Goal: Transaction & Acquisition: Book appointment/travel/reservation

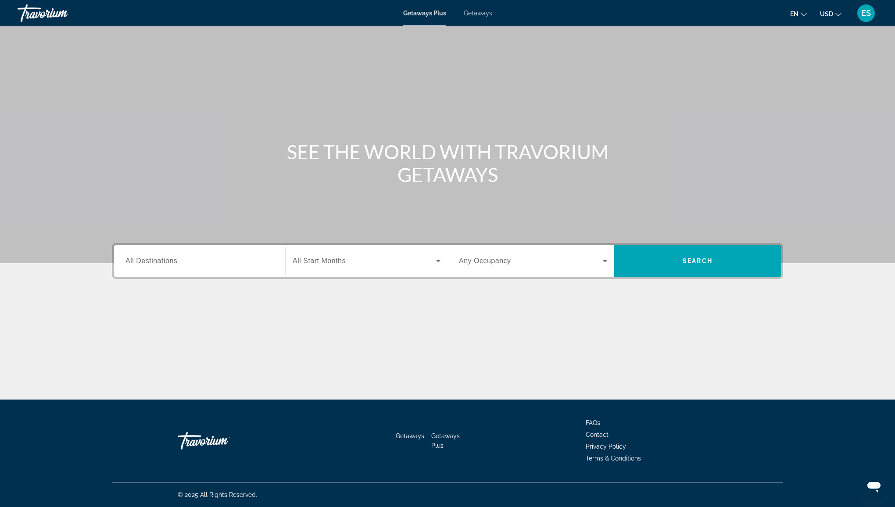
click at [140, 258] on span "All Destinations" at bounding box center [151, 260] width 52 height 7
click at [140, 258] on input "Destination All Destinations" at bounding box center [199, 261] width 148 height 11
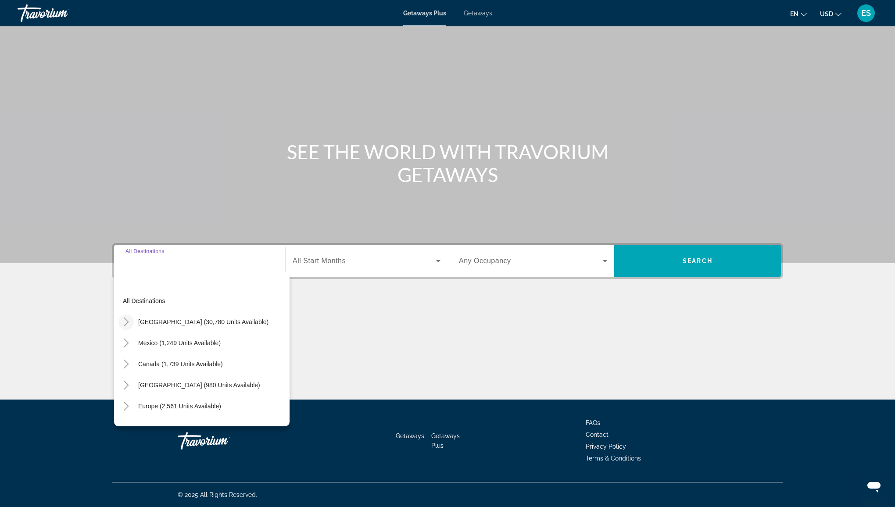
click at [128, 323] on icon "Toggle United States (30,780 units available)" at bounding box center [126, 322] width 9 height 9
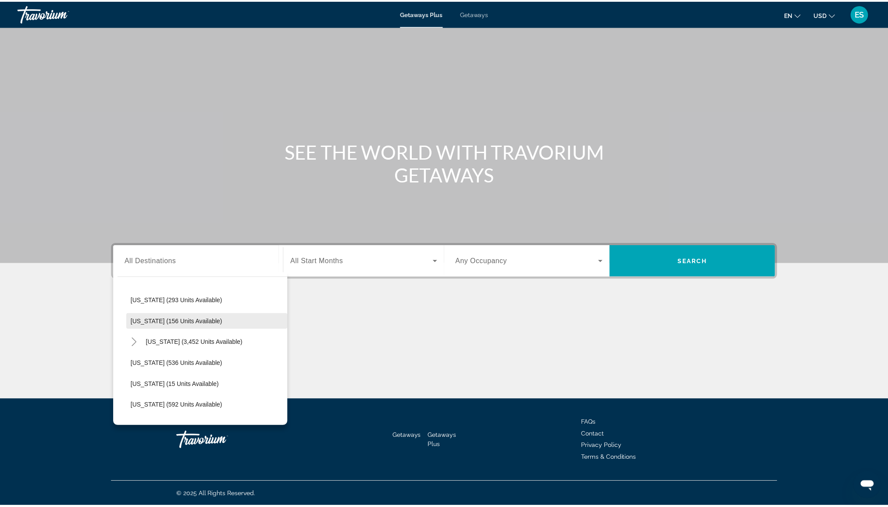
scroll to position [727, 0]
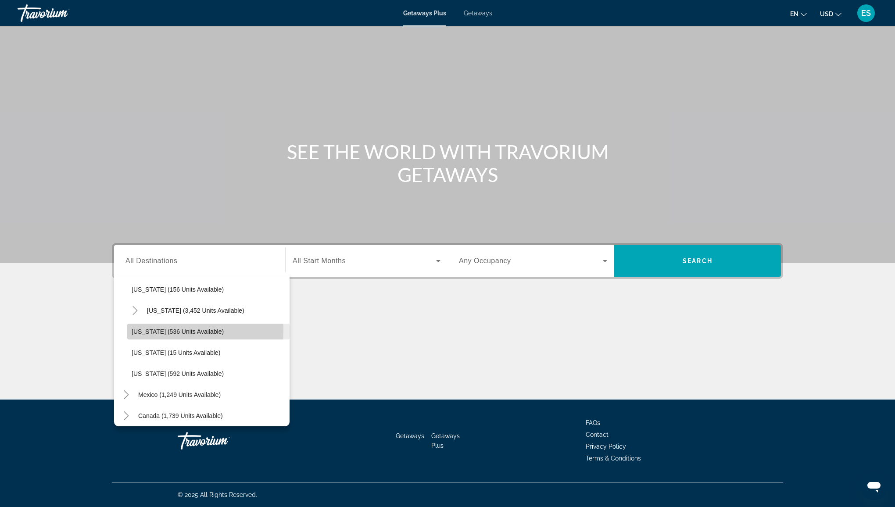
click at [159, 330] on span "[US_STATE] (536 units available)" at bounding box center [178, 331] width 92 height 7
type input "**********"
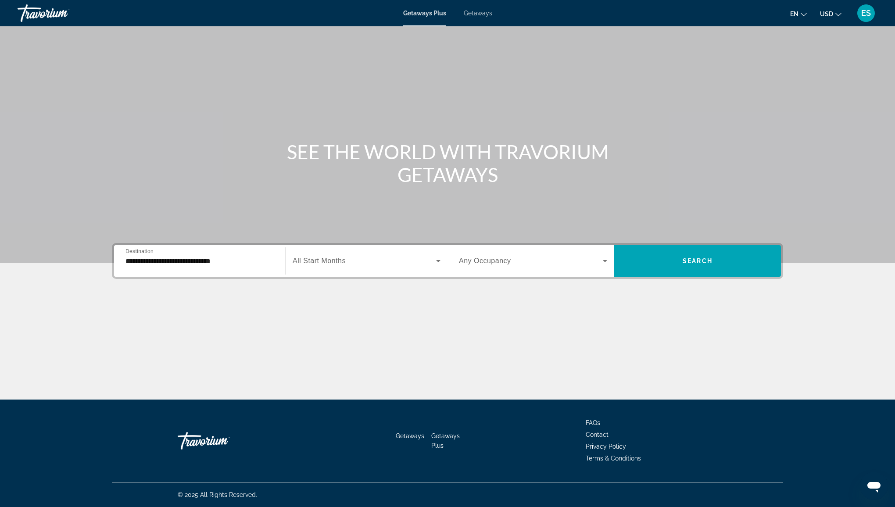
click at [337, 253] on div "Search widget" at bounding box center [367, 261] width 148 height 25
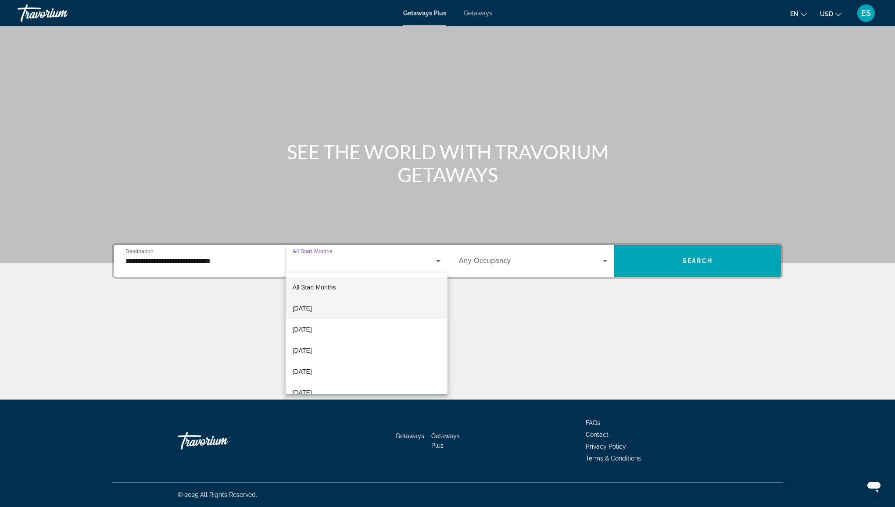
click at [312, 306] on span "[DATE]" at bounding box center [302, 308] width 19 height 11
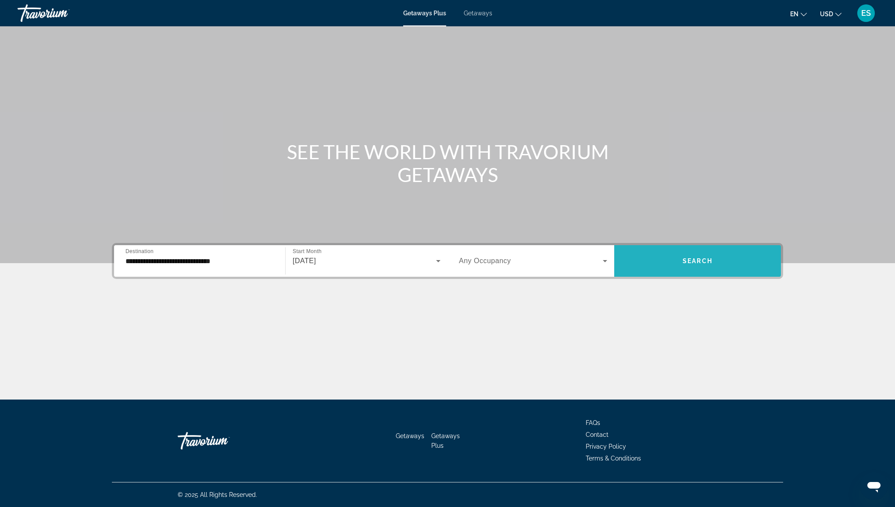
click at [672, 265] on span "Search widget" at bounding box center [697, 260] width 167 height 21
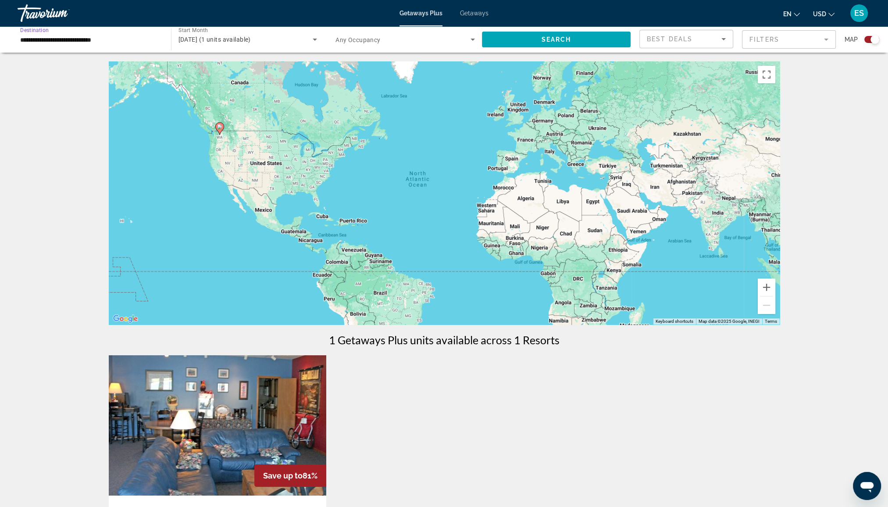
click at [40, 43] on input "**********" at bounding box center [89, 40] width 139 height 11
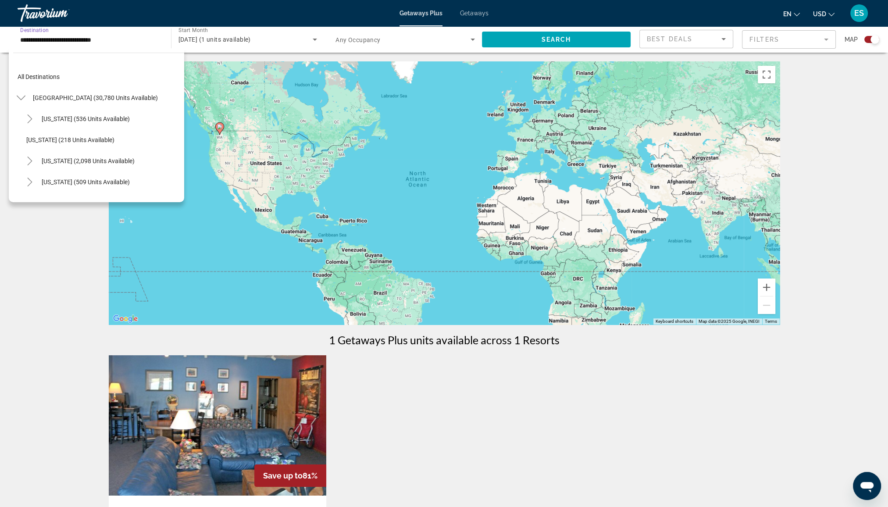
scroll to position [705, 0]
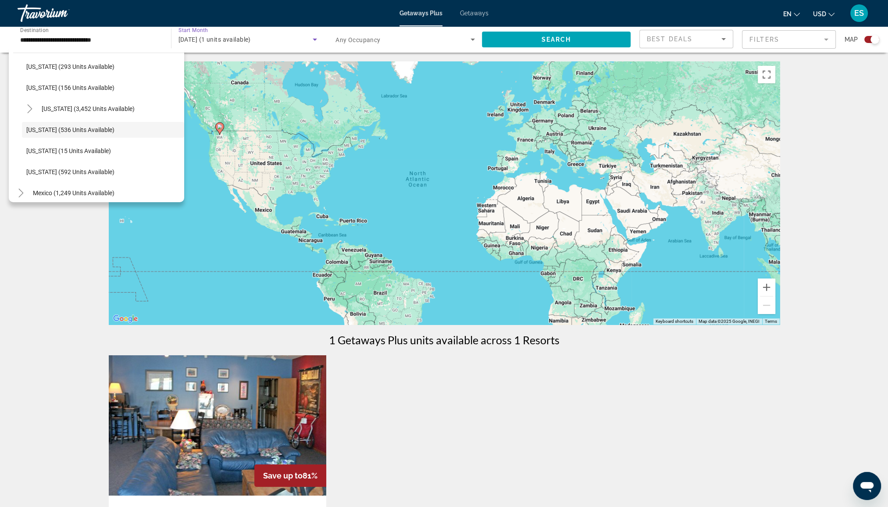
click at [317, 41] on icon "Search widget" at bounding box center [315, 39] width 11 height 11
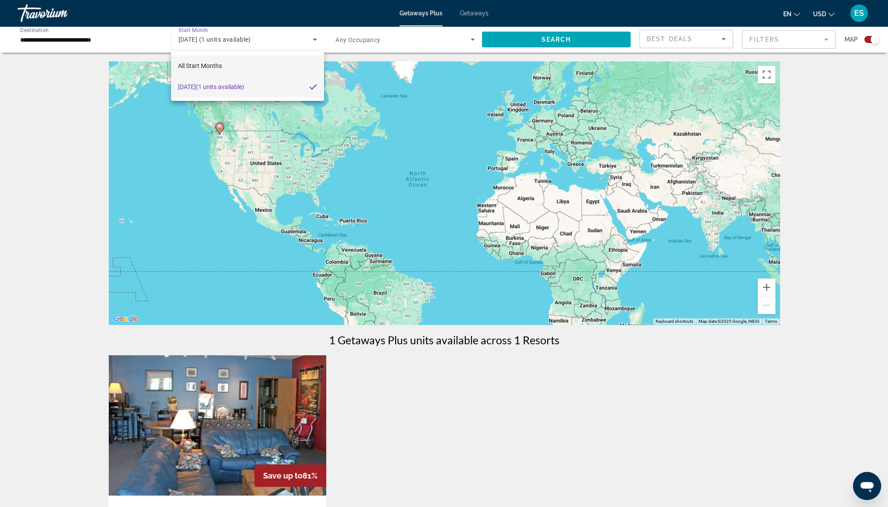
click at [242, 64] on mat-option "All Start Months" at bounding box center [247, 65] width 153 height 21
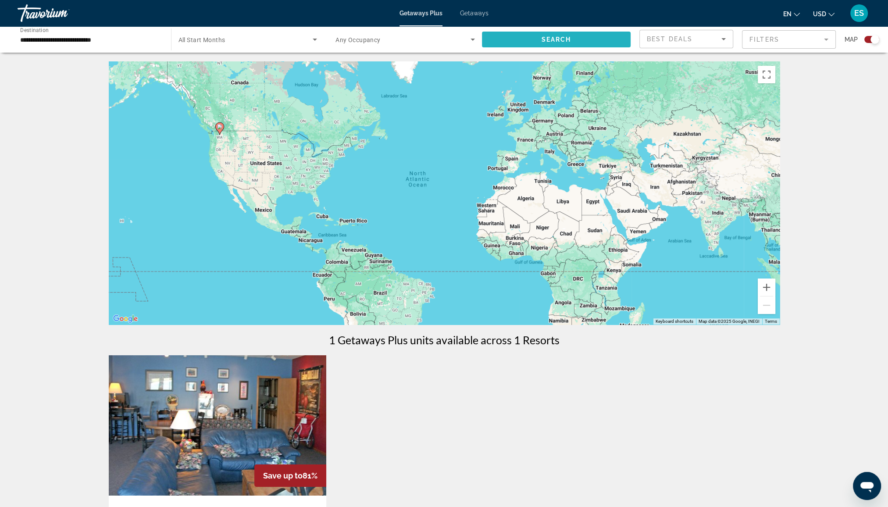
click at [564, 36] on button "Search" at bounding box center [556, 40] width 149 height 16
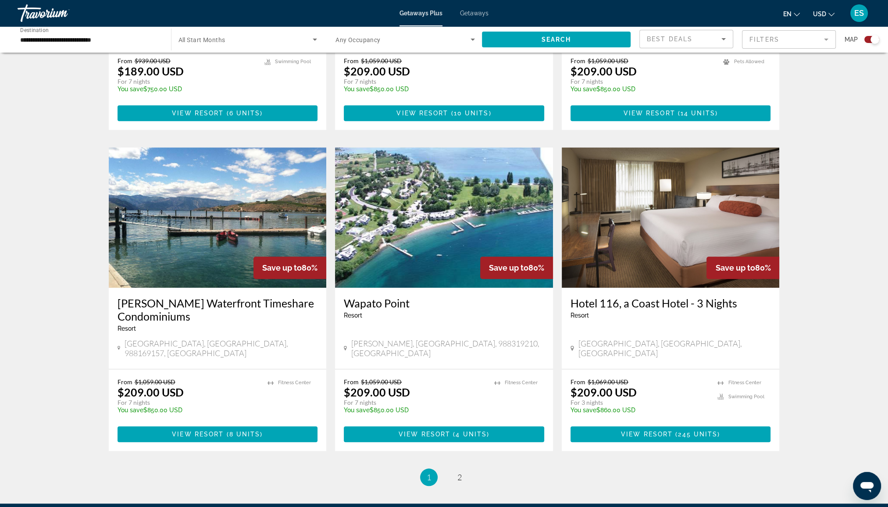
scroll to position [1210, 0]
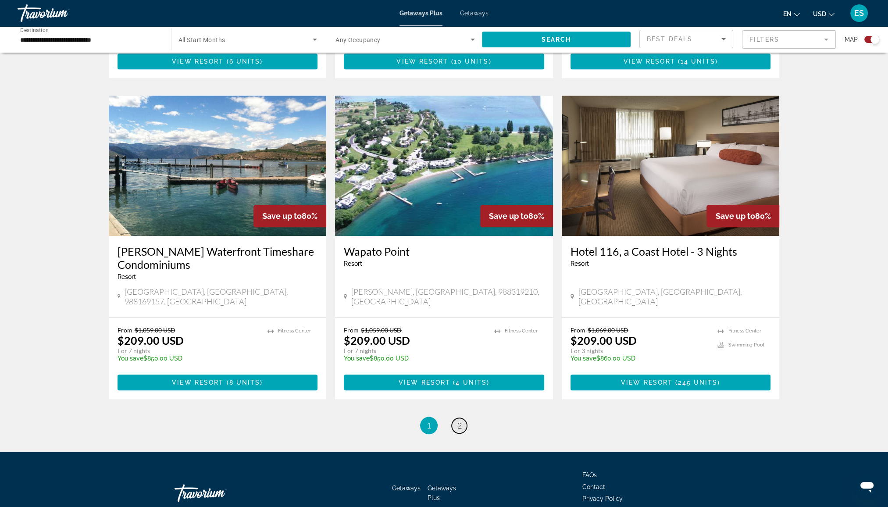
click at [460, 421] on span "2" at bounding box center [459, 426] width 4 height 10
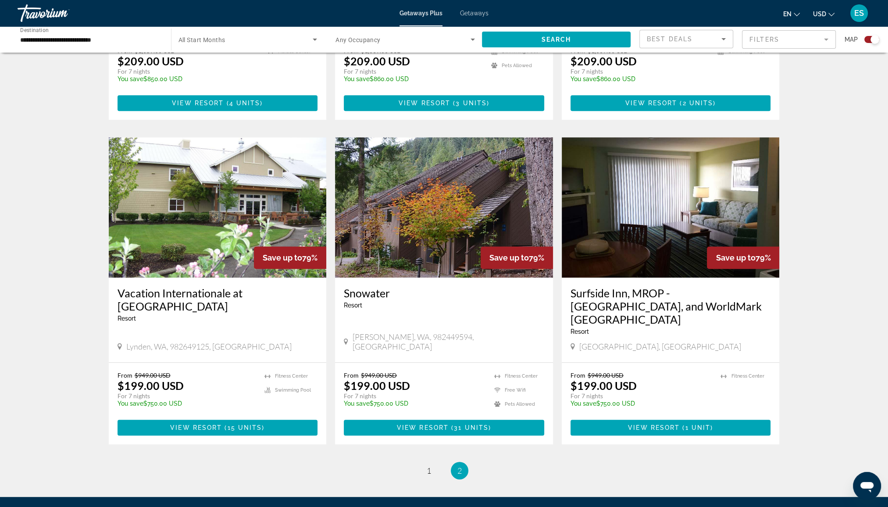
scroll to position [526, 0]
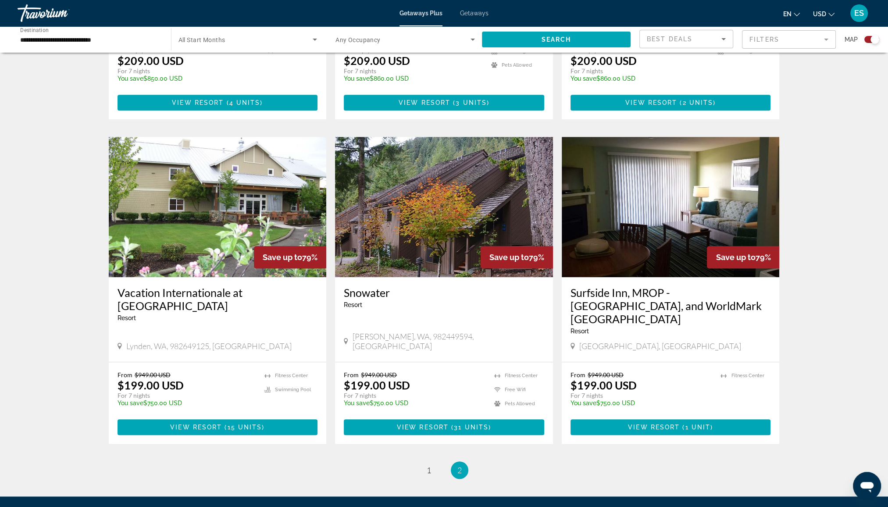
click at [376, 214] on img "Main content" at bounding box center [444, 207] width 218 height 140
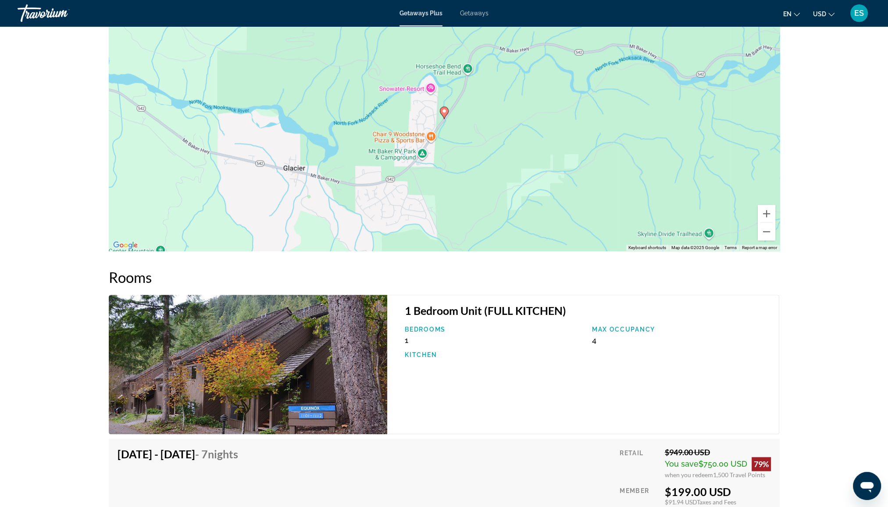
scroll to position [1163, 0]
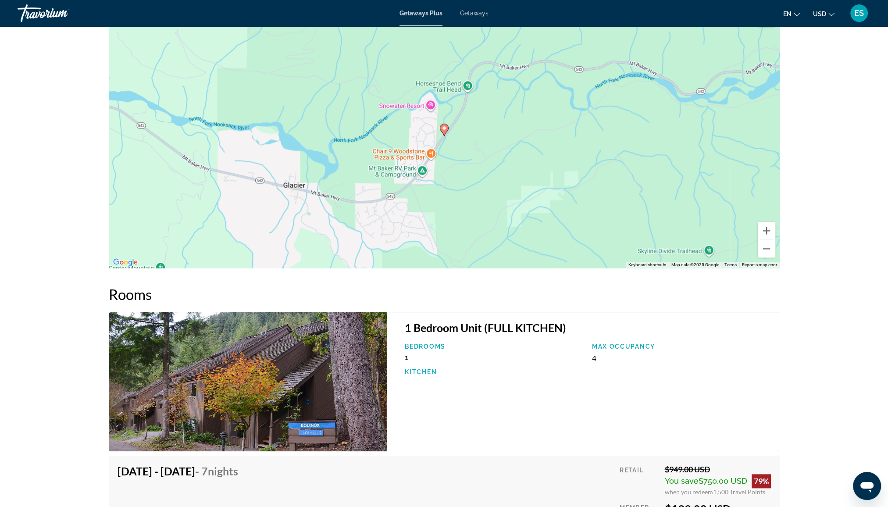
click at [270, 357] on img "Main content" at bounding box center [248, 381] width 279 height 139
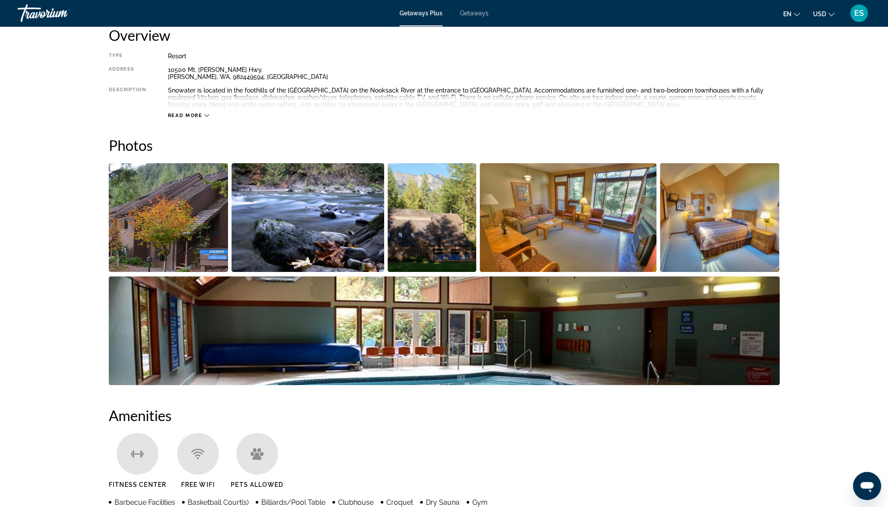
scroll to position [286, 0]
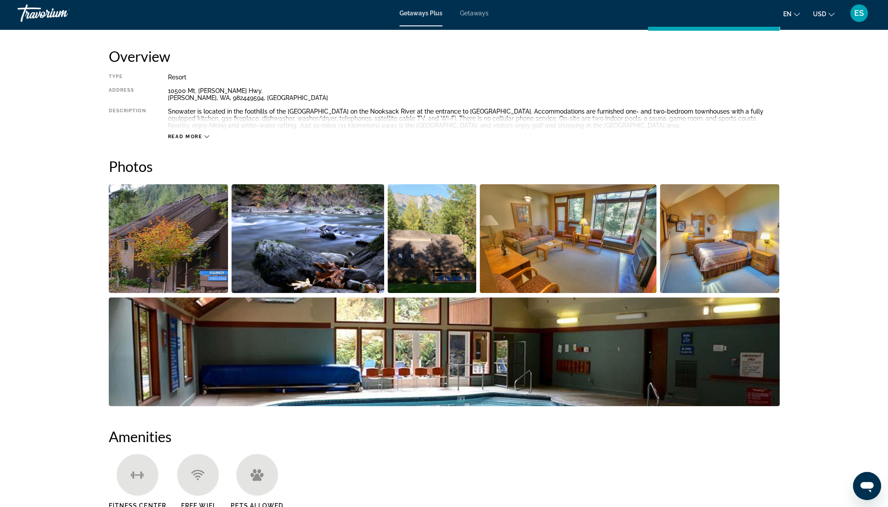
click at [195, 226] on img "Open full-screen image slider" at bounding box center [169, 238] width 120 height 109
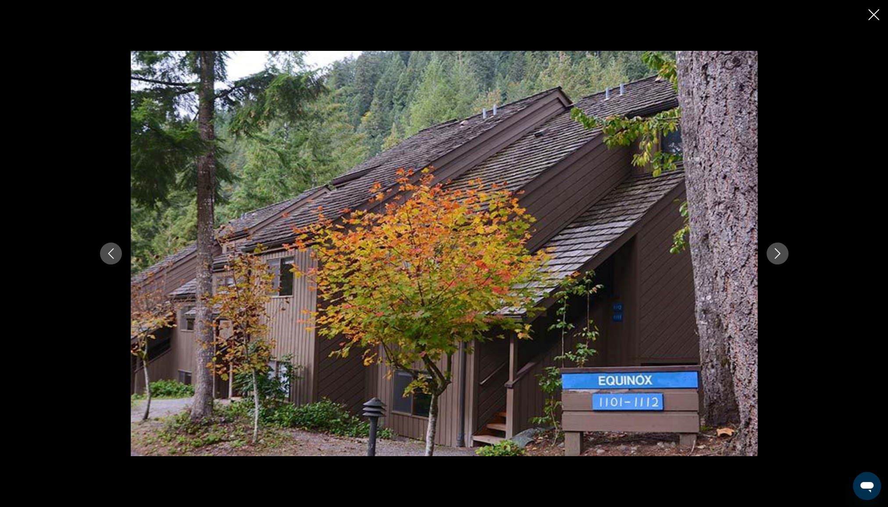
click at [778, 256] on icon "Next image" at bounding box center [777, 253] width 11 height 11
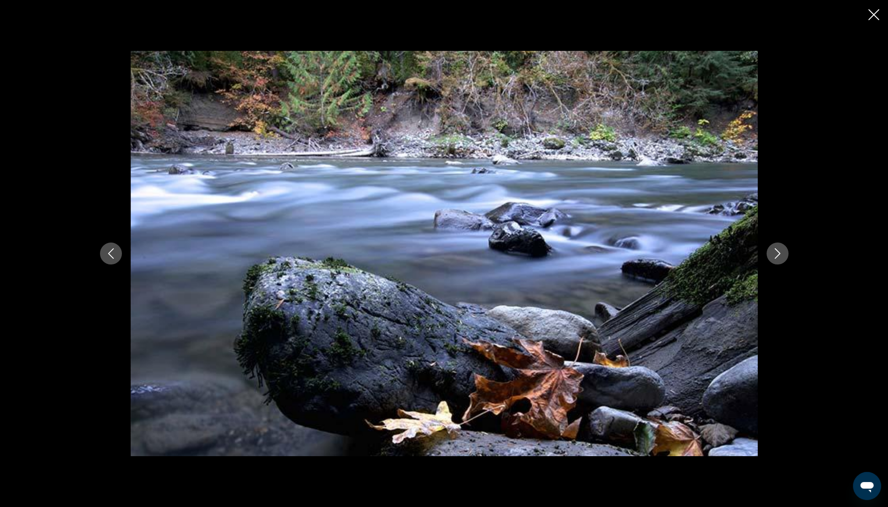
click at [778, 256] on icon "Next image" at bounding box center [777, 253] width 11 height 11
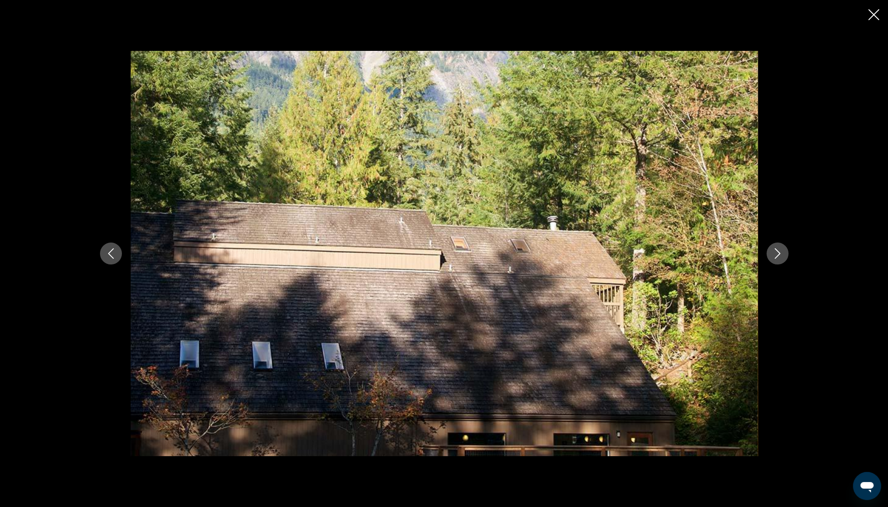
click at [778, 256] on icon "Next image" at bounding box center [777, 253] width 11 height 11
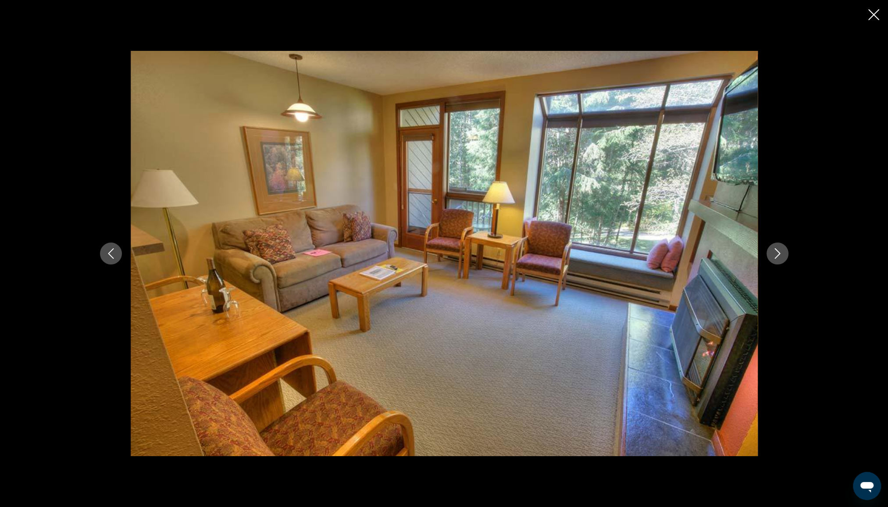
click at [778, 256] on icon "Next image" at bounding box center [777, 253] width 11 height 11
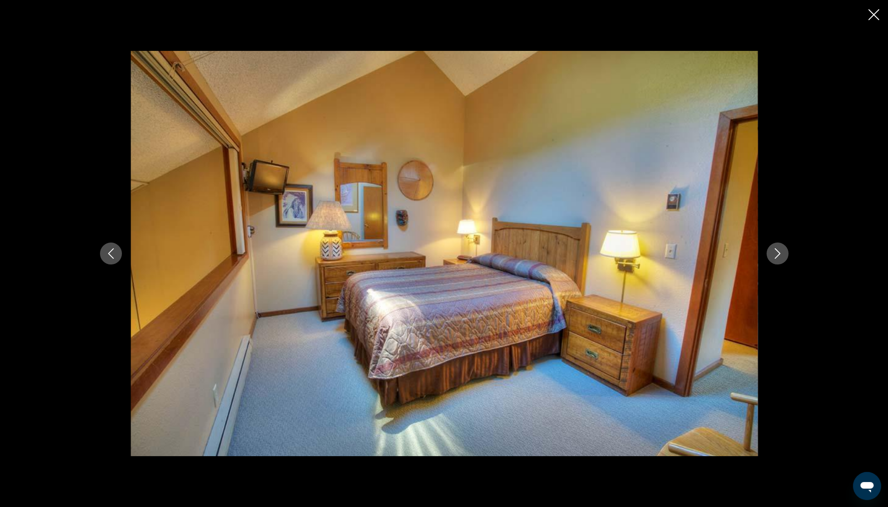
click at [778, 256] on icon "Next image" at bounding box center [777, 253] width 11 height 11
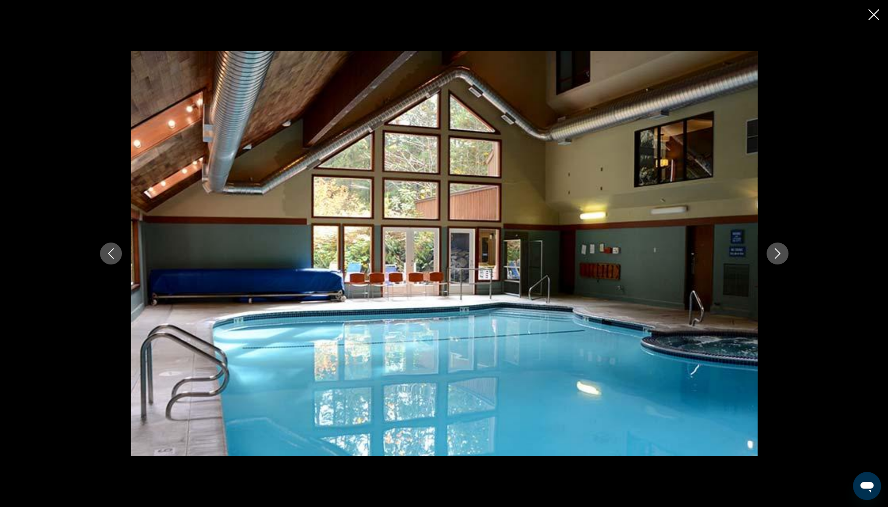
click at [778, 256] on icon "Next image" at bounding box center [777, 253] width 11 height 11
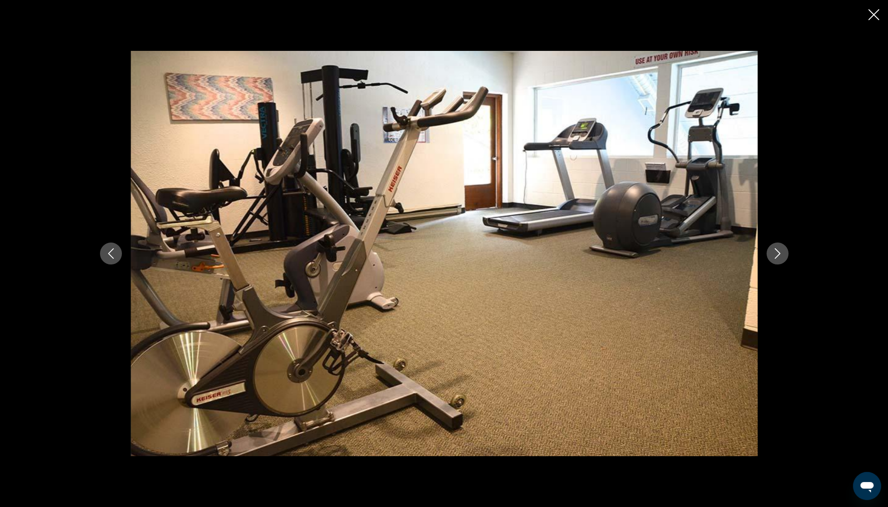
click at [777, 254] on icon "Next image" at bounding box center [777, 253] width 11 height 11
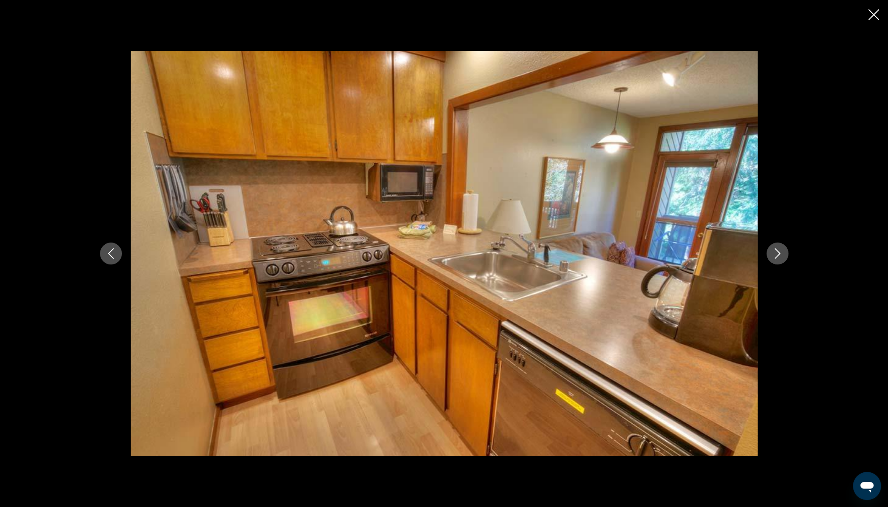
click at [777, 254] on icon "Next image" at bounding box center [777, 253] width 11 height 11
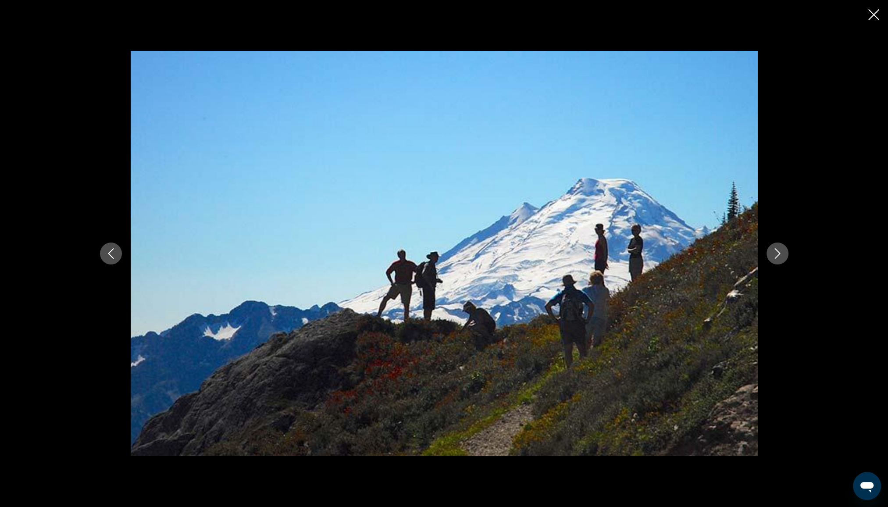
click at [777, 254] on icon "Next image" at bounding box center [777, 253] width 11 height 11
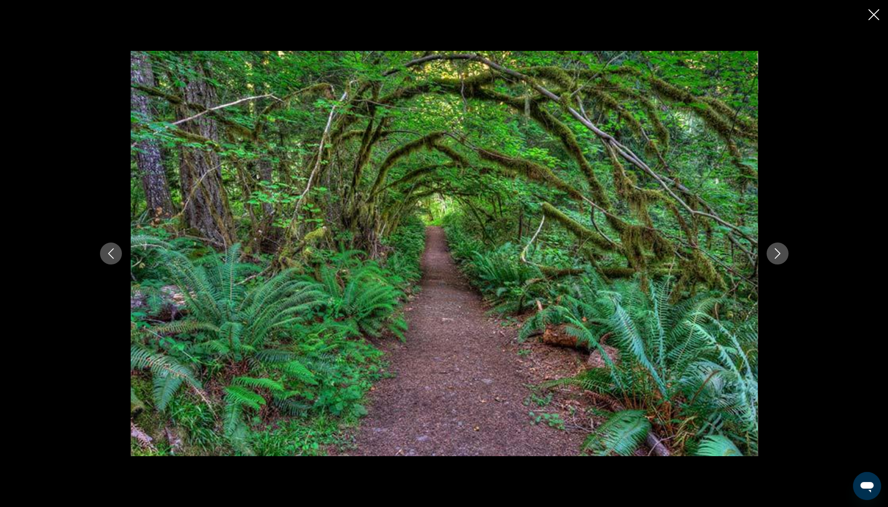
click at [777, 254] on icon "Next image" at bounding box center [777, 253] width 11 height 11
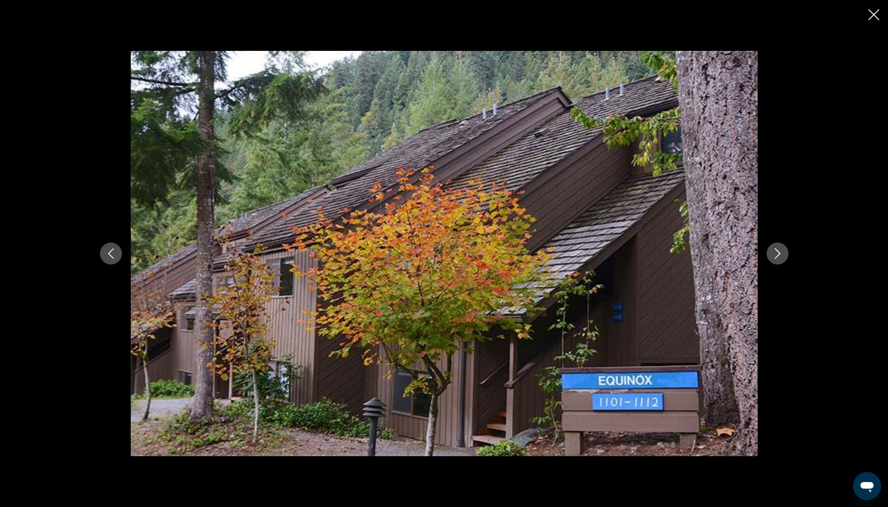
click at [777, 254] on icon "Next image" at bounding box center [777, 253] width 11 height 11
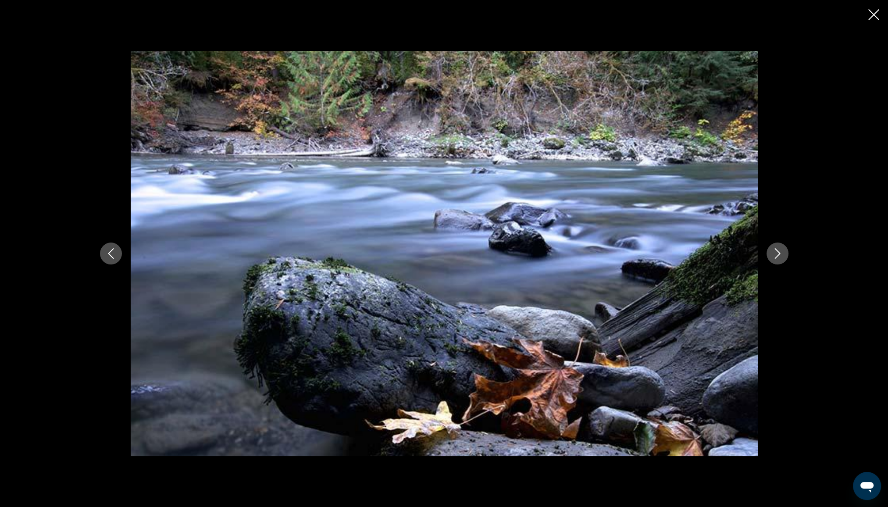
click at [876, 16] on icon "Close slideshow" at bounding box center [873, 14] width 11 height 11
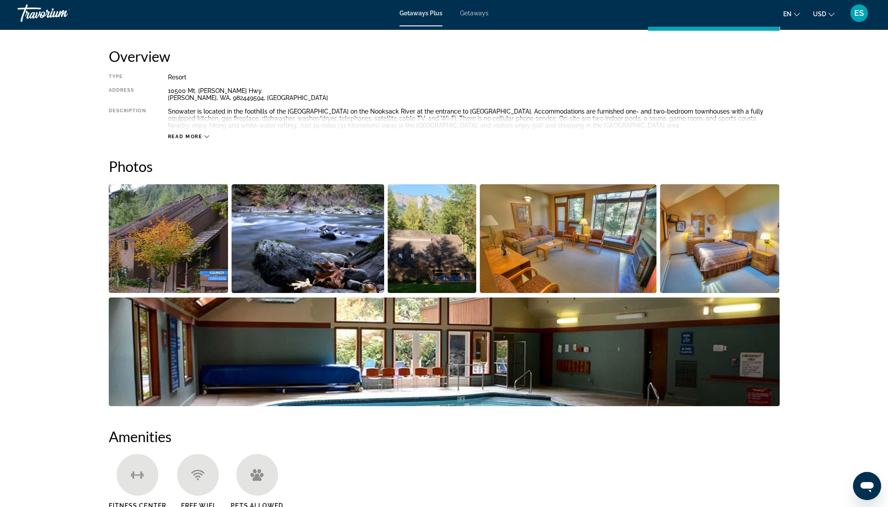
click at [207, 135] on icon "Main content" at bounding box center [206, 136] width 5 height 5
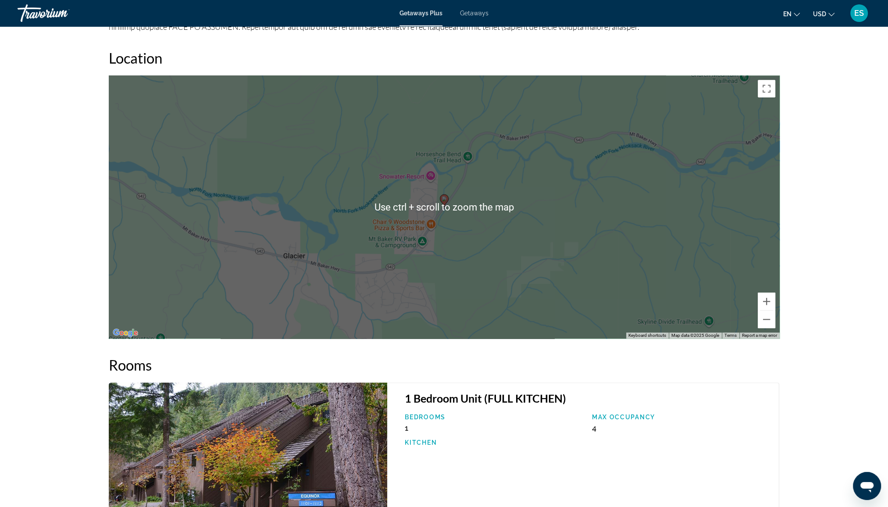
scroll to position [1119, 0]
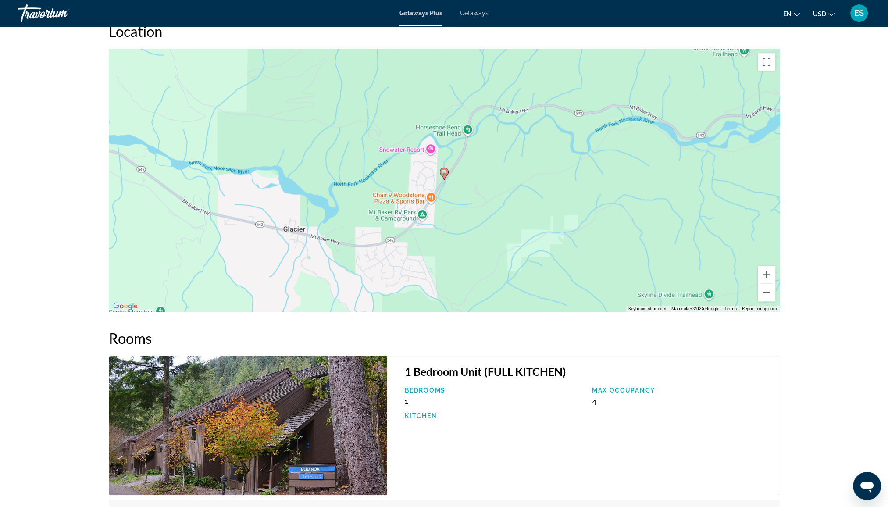
click at [767, 293] on button "Zoom out" at bounding box center [767, 293] width 18 height 18
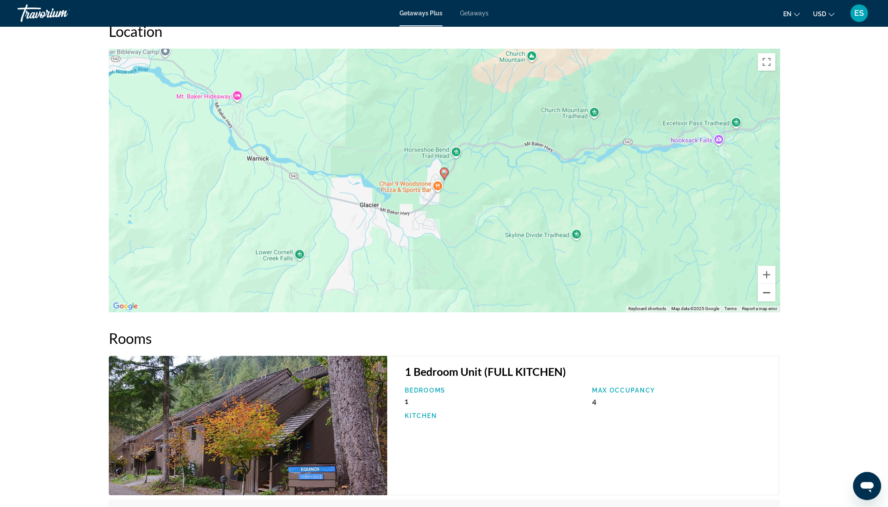
click at [767, 293] on button "Zoom out" at bounding box center [767, 293] width 18 height 18
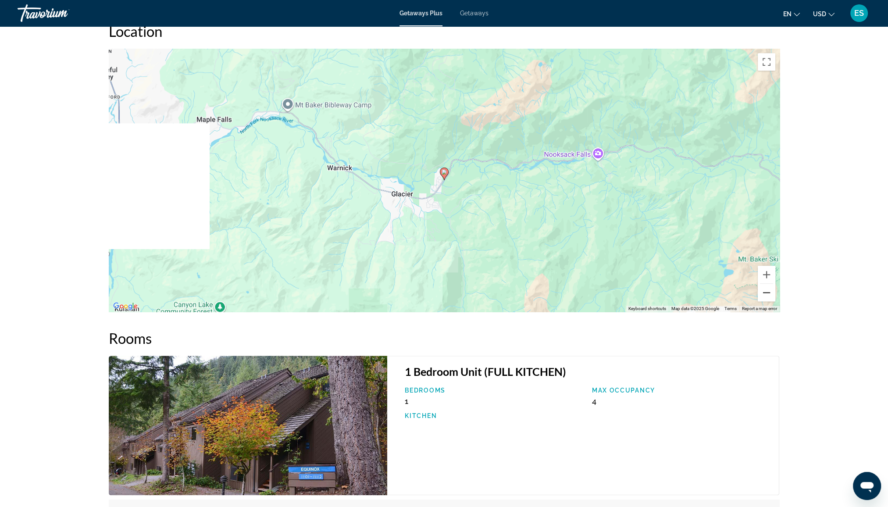
click at [767, 293] on button "Zoom out" at bounding box center [767, 293] width 18 height 18
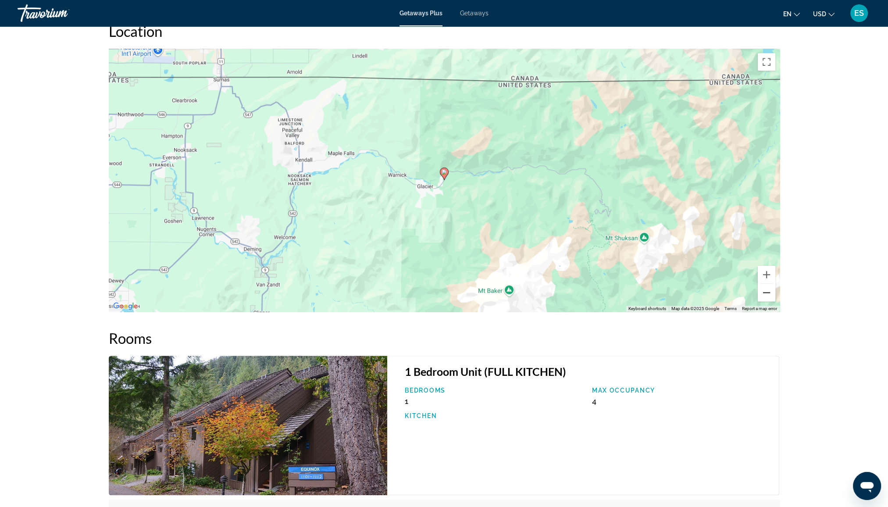
click at [767, 293] on button "Zoom out" at bounding box center [767, 293] width 18 height 18
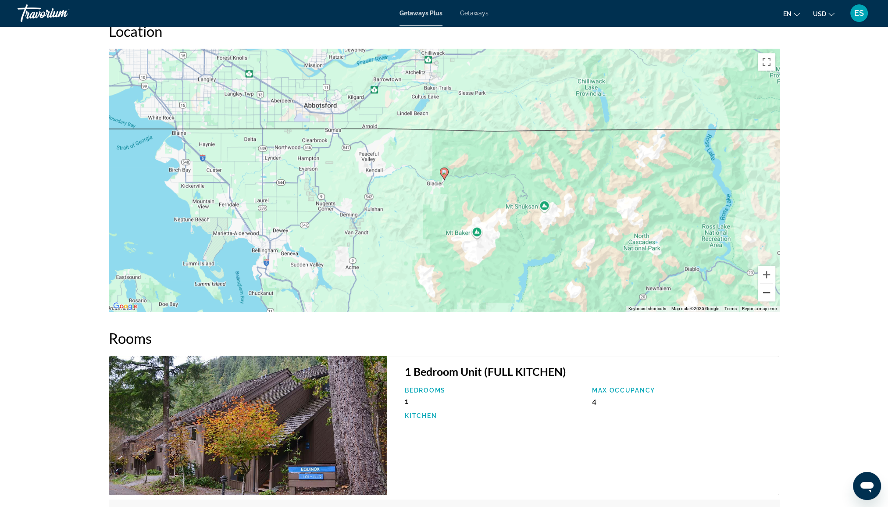
click at [764, 291] on button "Zoom out" at bounding box center [767, 293] width 18 height 18
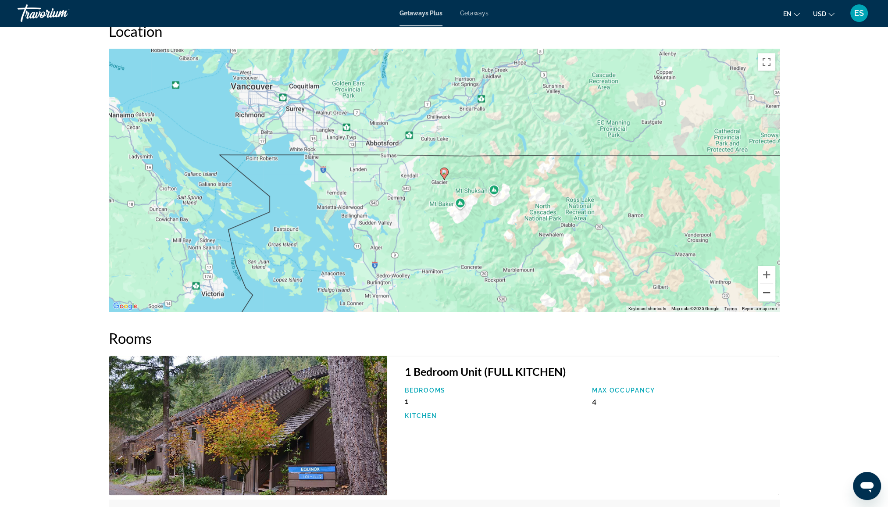
click at [764, 291] on button "Zoom out" at bounding box center [767, 293] width 18 height 18
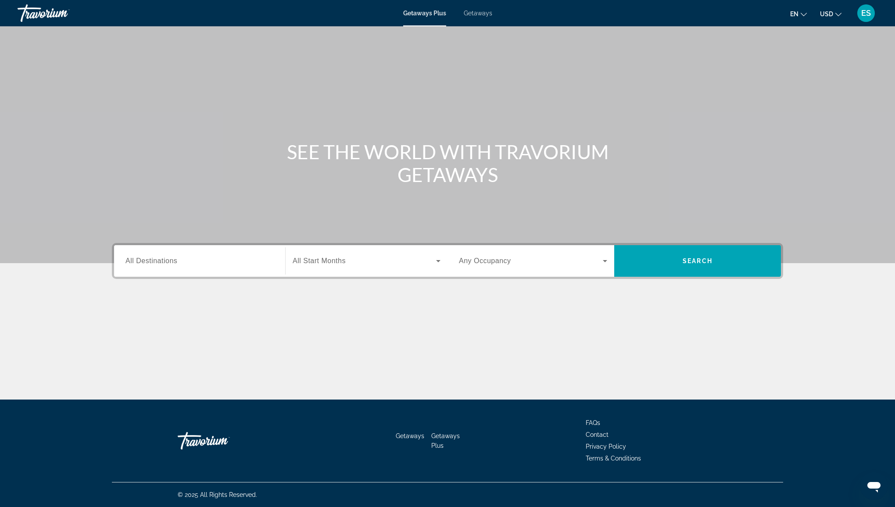
click at [161, 258] on span "All Destinations" at bounding box center [151, 260] width 52 height 7
click at [161, 258] on input "Destination All Destinations" at bounding box center [199, 261] width 148 height 11
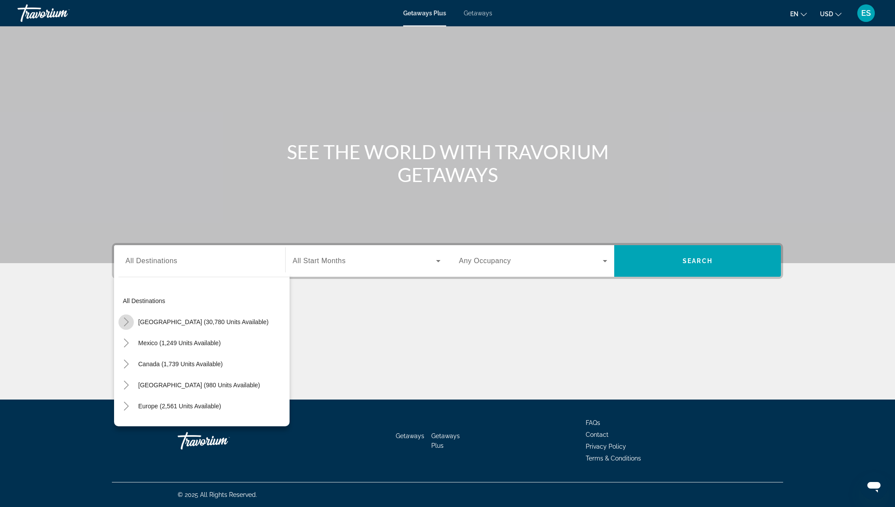
click at [133, 318] on mat-icon "Toggle United States (30,780 units available)" at bounding box center [125, 321] width 15 height 15
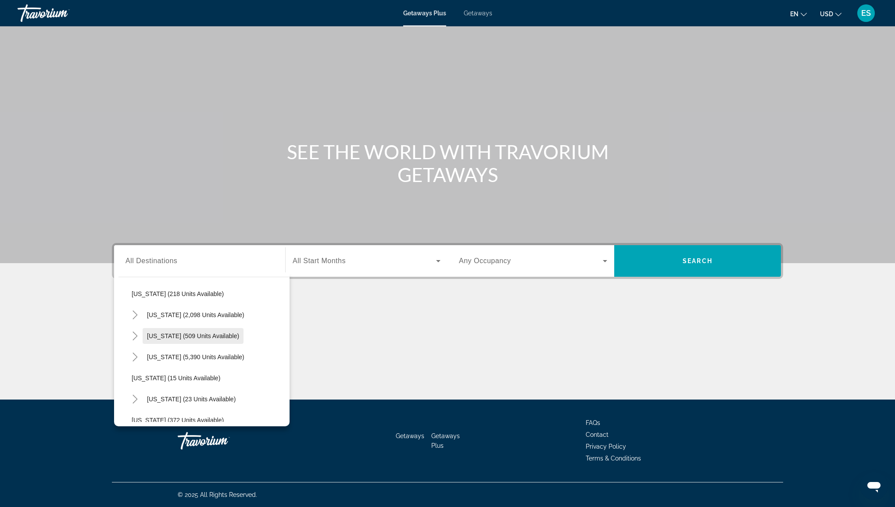
scroll to position [113, 0]
click at [136, 312] on icon "Toggle Florida (5,390 units available)" at bounding box center [134, 314] width 5 height 9
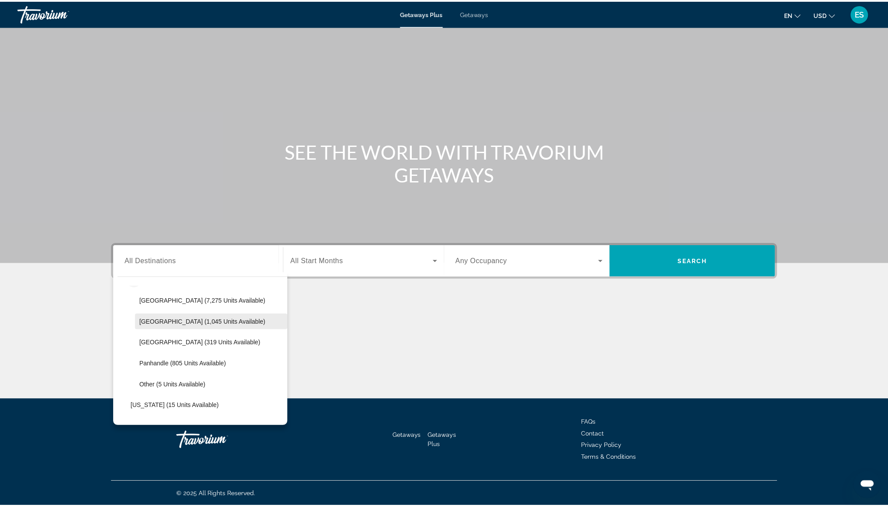
scroll to position [157, 0]
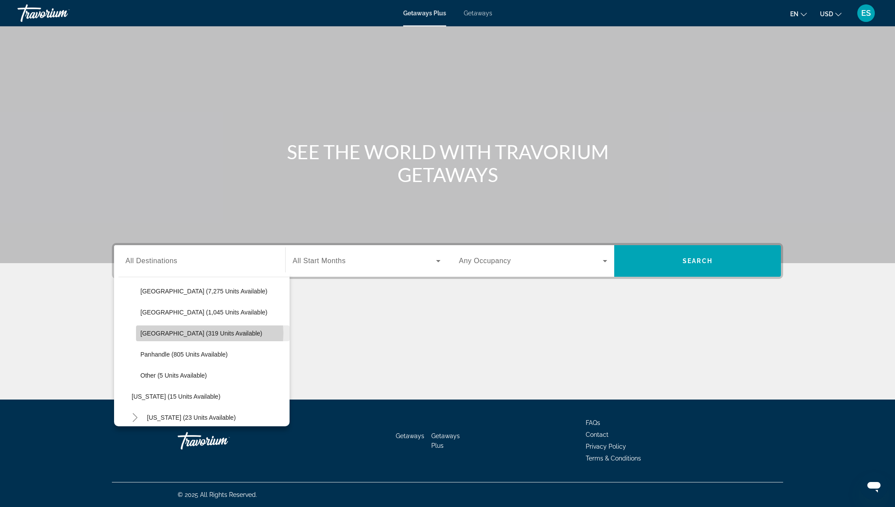
click at [202, 333] on span "West Coast (319 units available)" at bounding box center [201, 333] width 122 height 7
type input "**********"
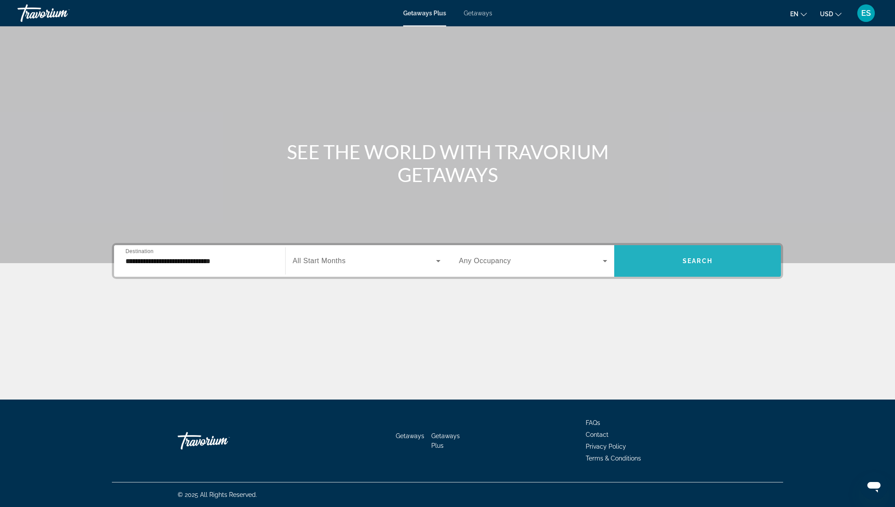
click at [675, 262] on span "Search widget" at bounding box center [697, 260] width 167 height 21
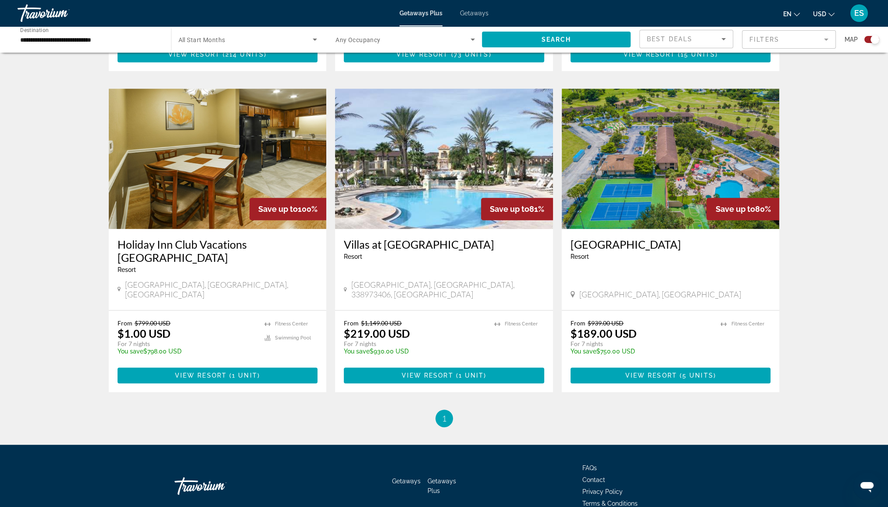
scroll to position [569, 0]
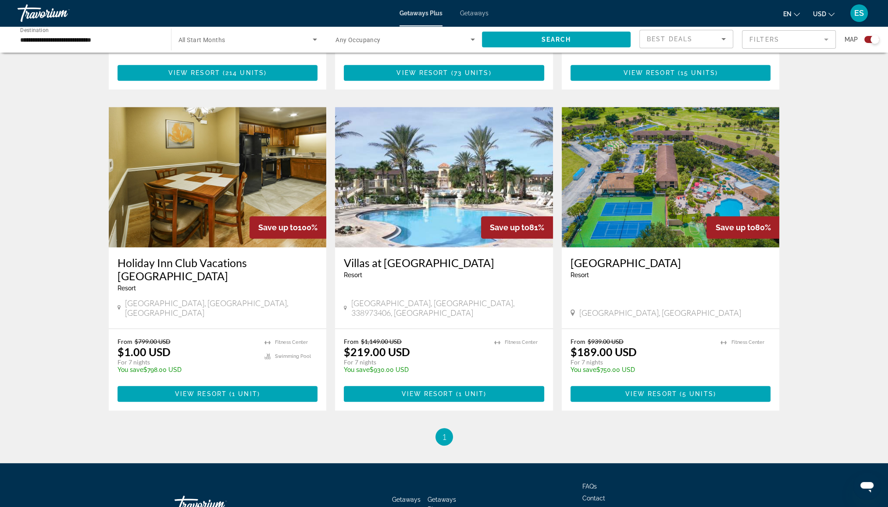
click at [412, 256] on h3 "Villas at Regal Palms" at bounding box center [444, 262] width 200 height 13
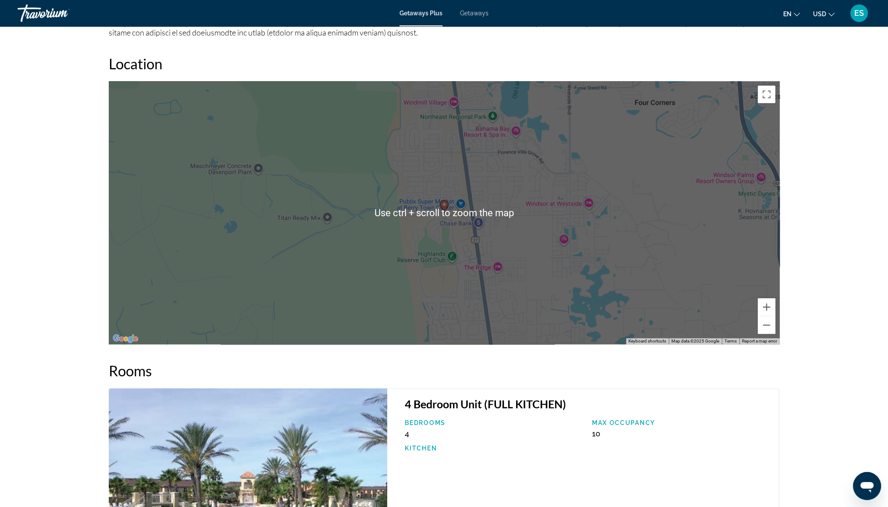
scroll to position [965, 0]
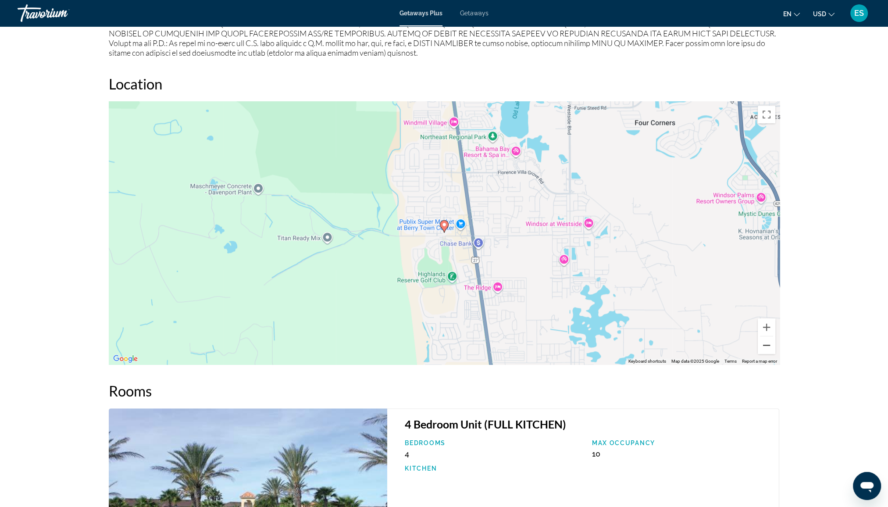
click at [770, 347] on button "Zoom out" at bounding box center [767, 345] width 18 height 18
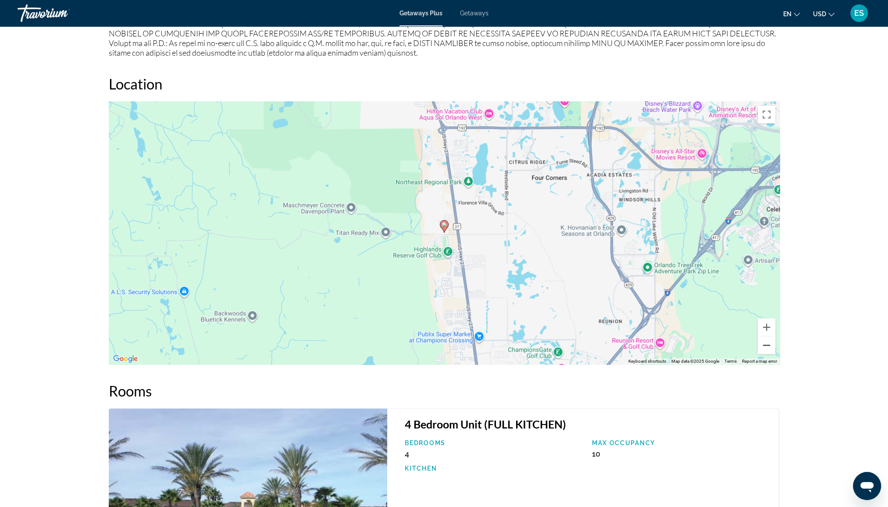
click at [770, 347] on button "Zoom out" at bounding box center [767, 345] width 18 height 18
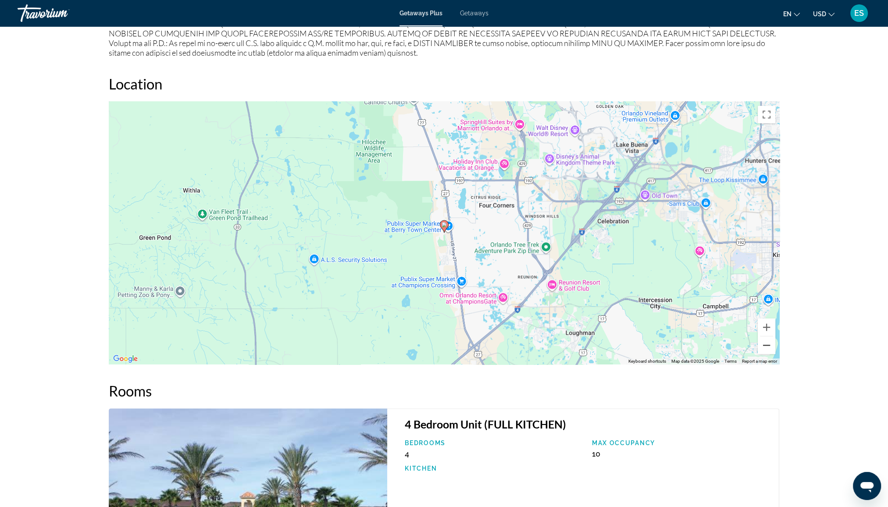
click at [770, 347] on button "Zoom out" at bounding box center [767, 345] width 18 height 18
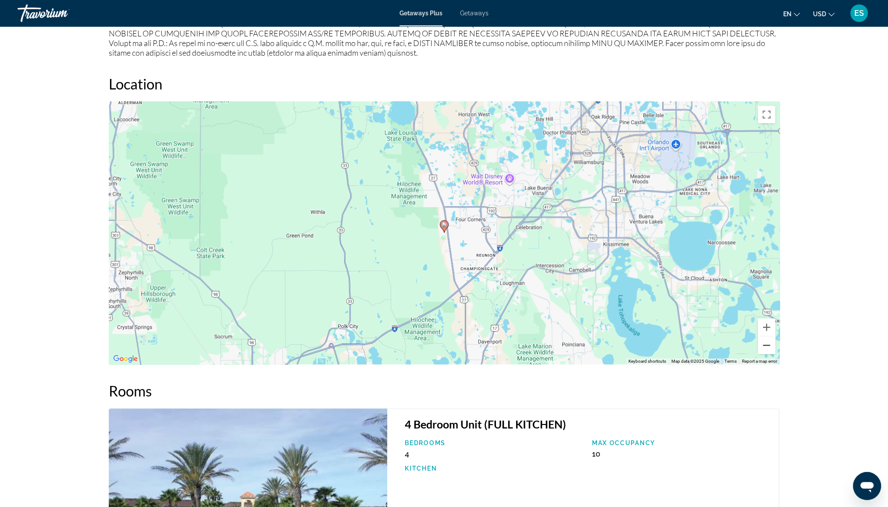
click at [770, 347] on button "Zoom out" at bounding box center [767, 345] width 18 height 18
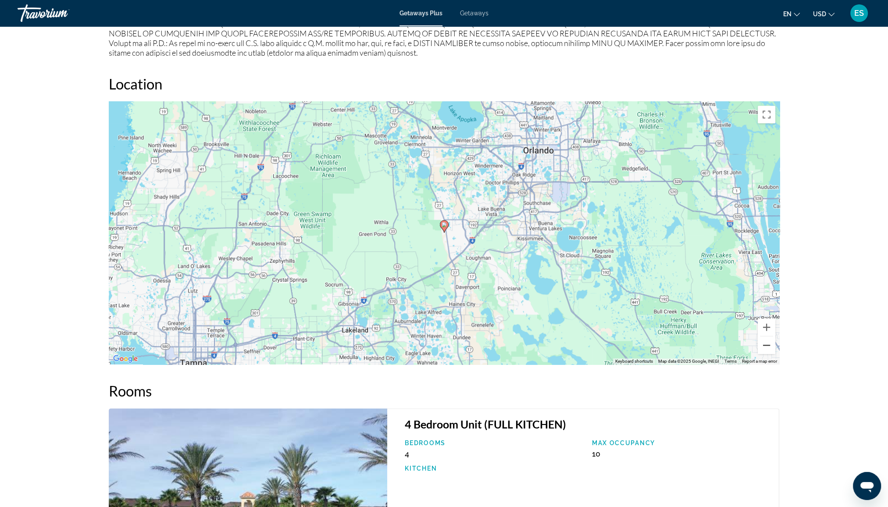
click at [770, 347] on button "Zoom out" at bounding box center [767, 345] width 18 height 18
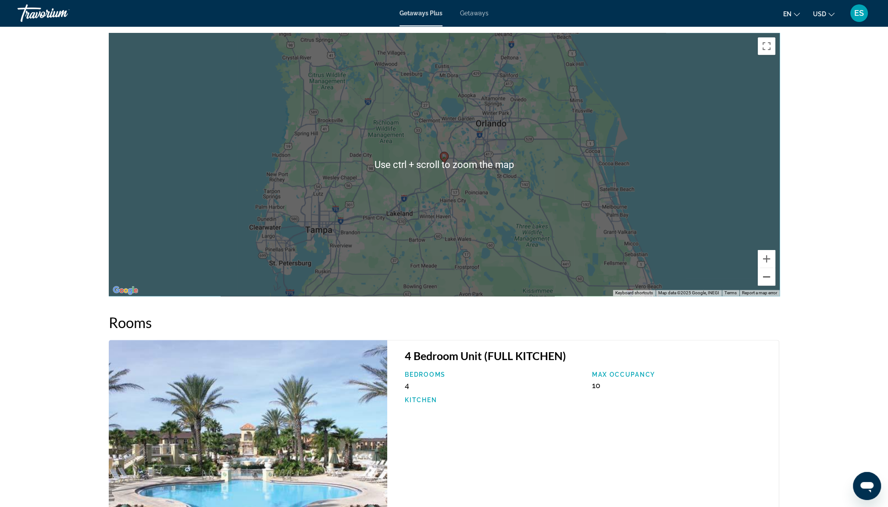
scroll to position [1009, 0]
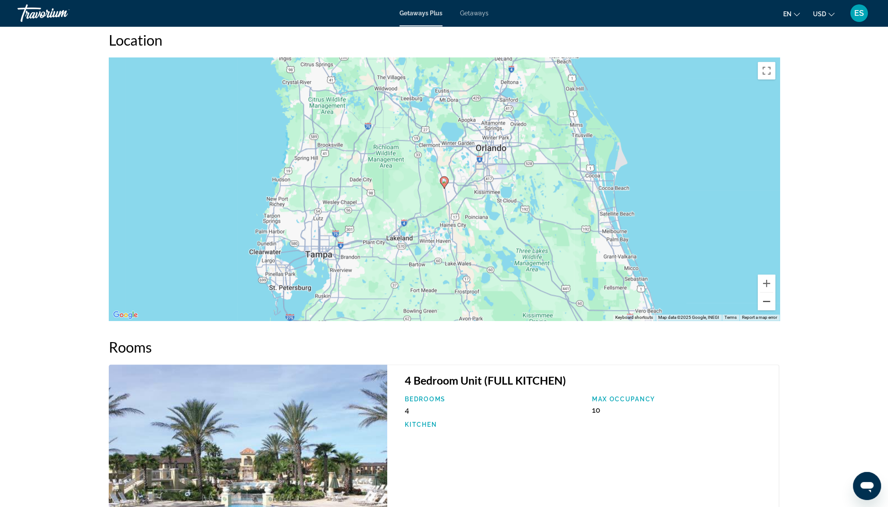
click at [772, 302] on button "Zoom out" at bounding box center [767, 302] width 18 height 18
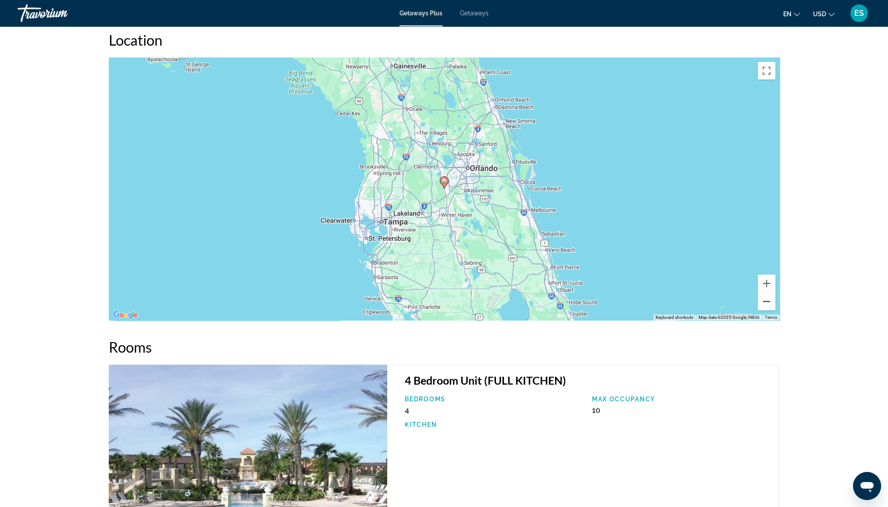
click at [772, 302] on button "Zoom out" at bounding box center [767, 302] width 18 height 18
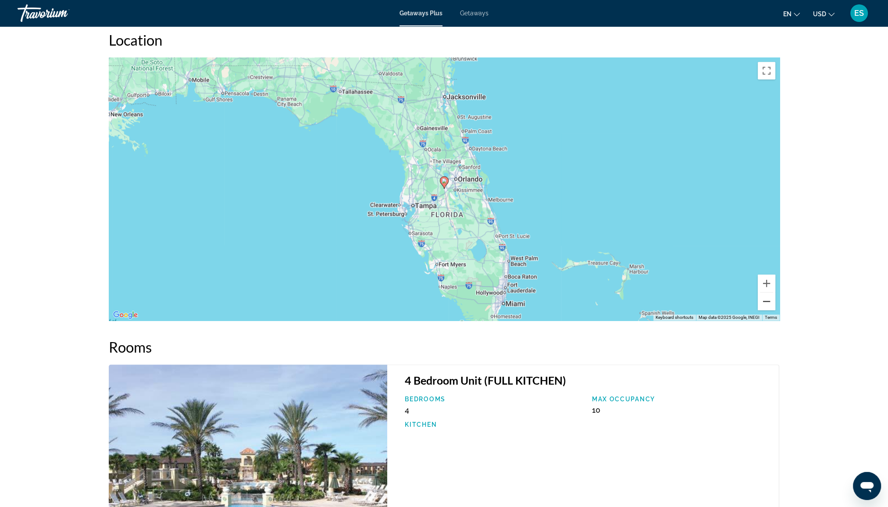
click at [772, 302] on button "Zoom out" at bounding box center [767, 302] width 18 height 18
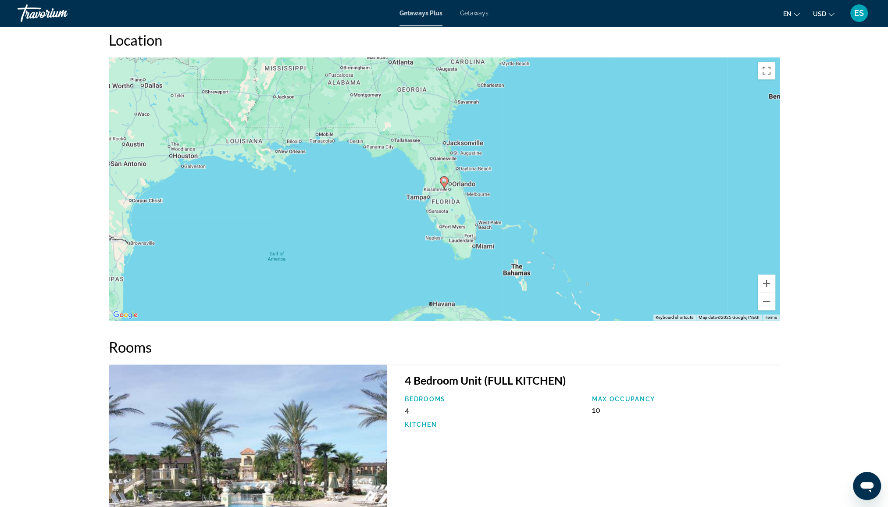
click at [475, 230] on div "To activate drag with keyboard, press Alt + Enter. Once in keyboard drag state,…" at bounding box center [444, 188] width 671 height 263
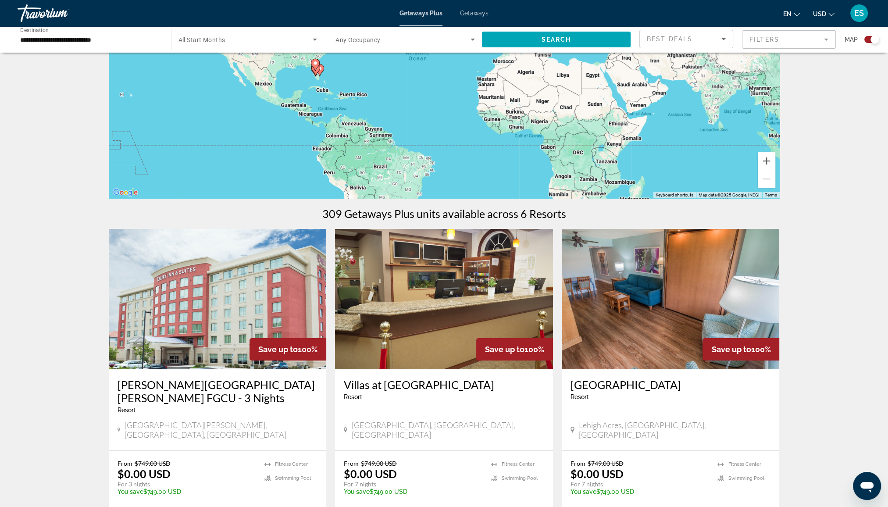
scroll to position [44, 0]
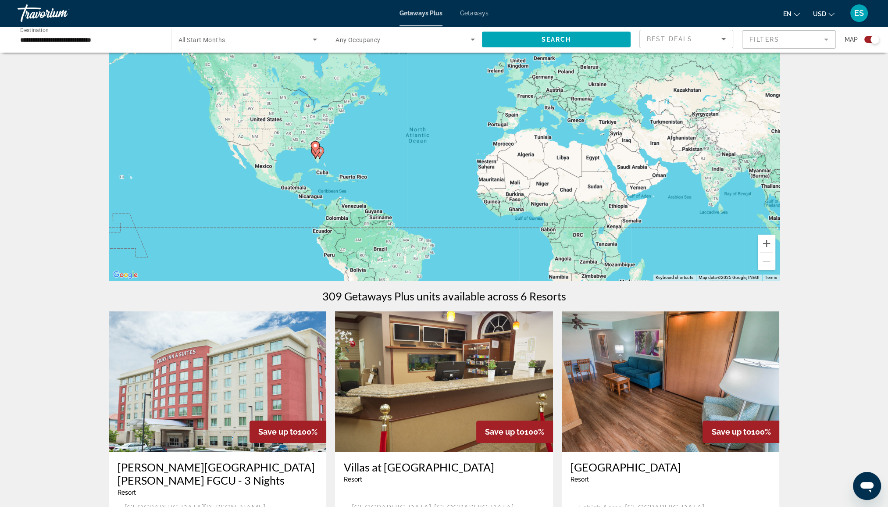
click at [47, 41] on input "**********" at bounding box center [89, 40] width 139 height 11
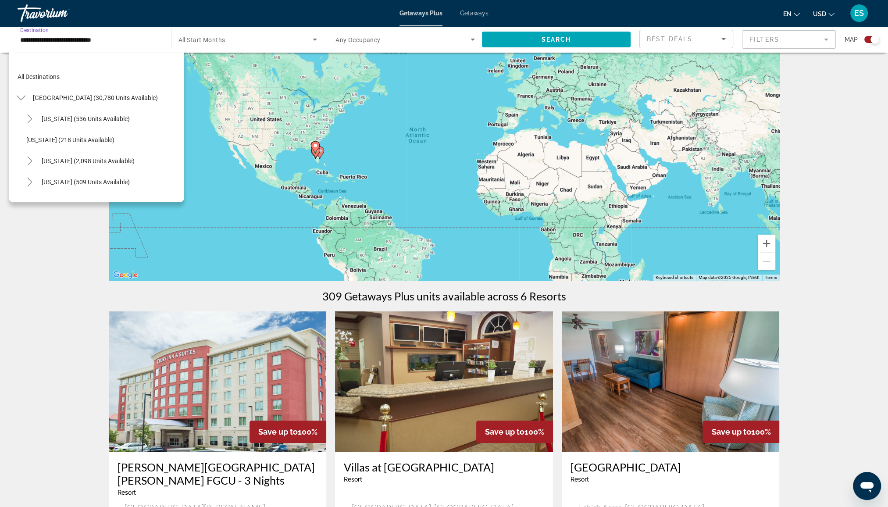
scroll to position [136, 0]
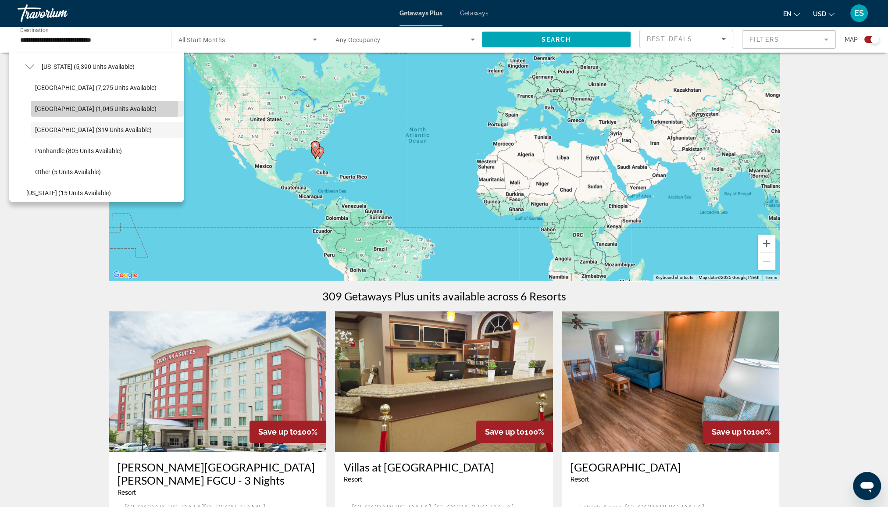
click at [54, 105] on span "East Coast (1,045 units available)" at bounding box center [95, 108] width 121 height 7
type input "**********"
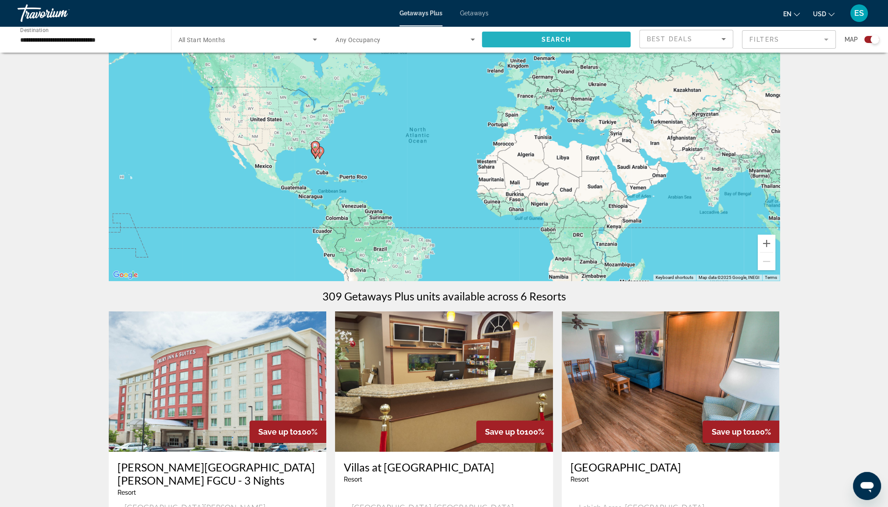
click at [572, 49] on span "Search widget" at bounding box center [556, 39] width 149 height 21
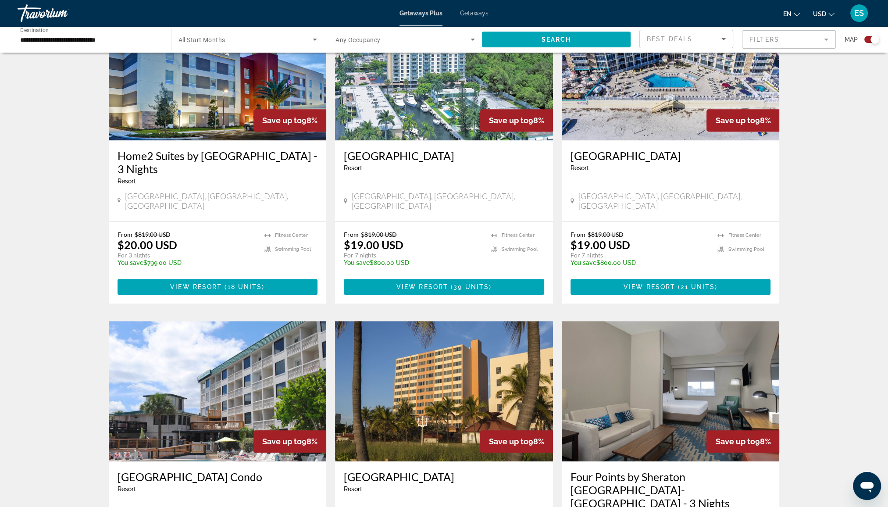
scroll to position [960, 0]
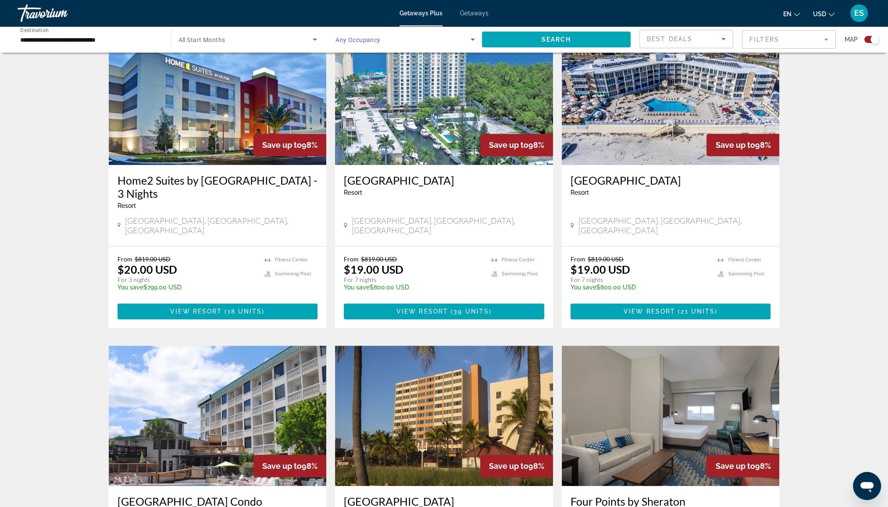
click at [475, 39] on icon "Search widget" at bounding box center [473, 39] width 11 height 11
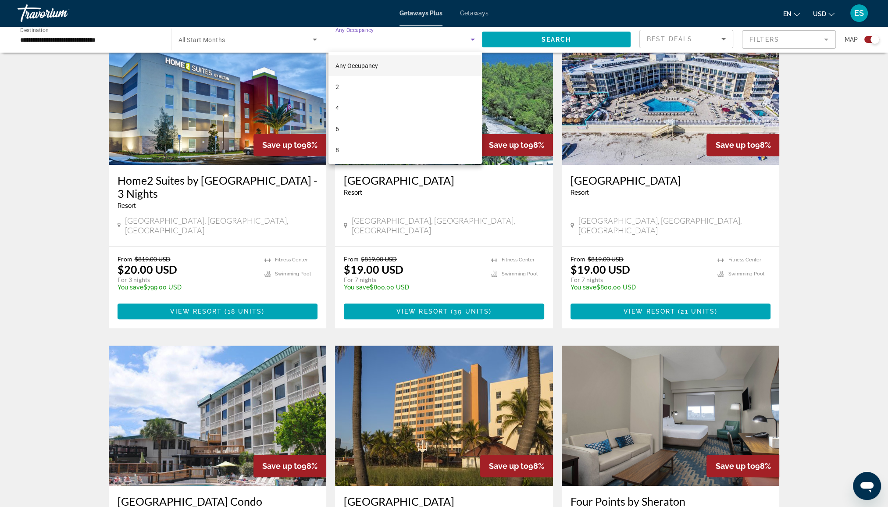
click at [319, 41] on div at bounding box center [444, 253] width 888 height 507
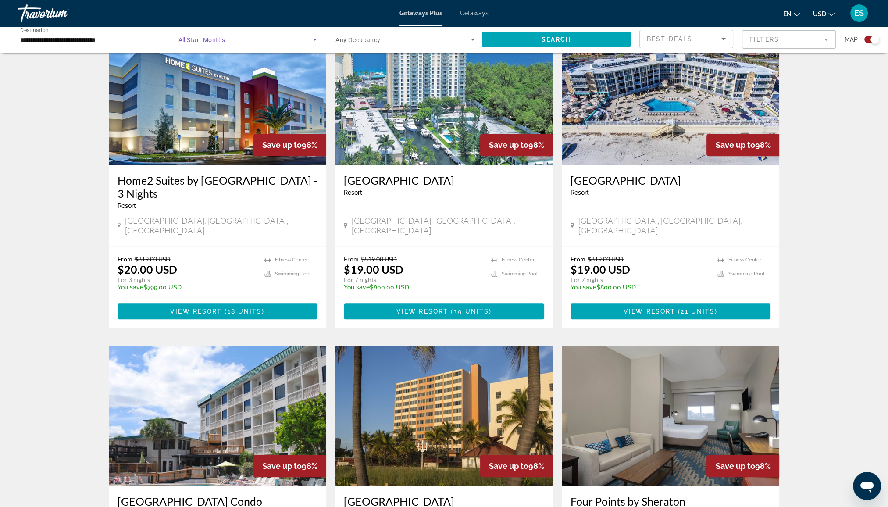
click at [314, 36] on icon "Search widget" at bounding box center [315, 39] width 11 height 11
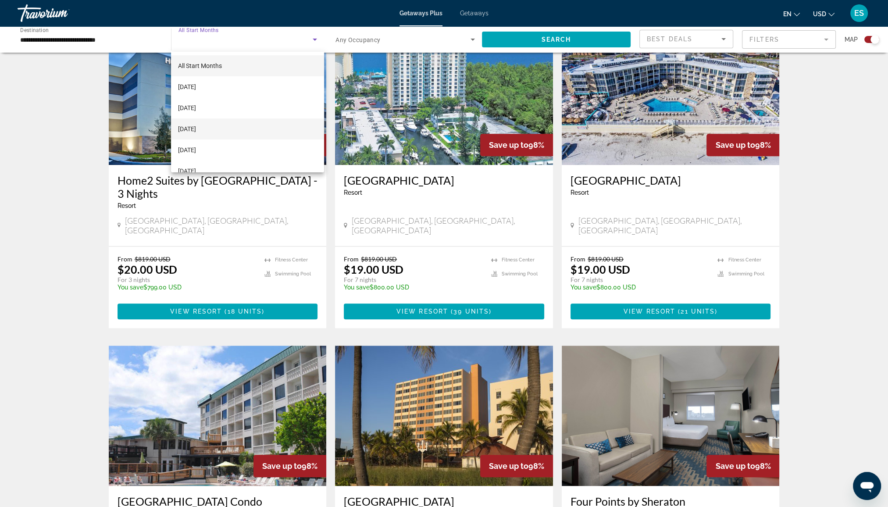
click at [244, 129] on mat-option "[DATE]" at bounding box center [247, 128] width 153 height 21
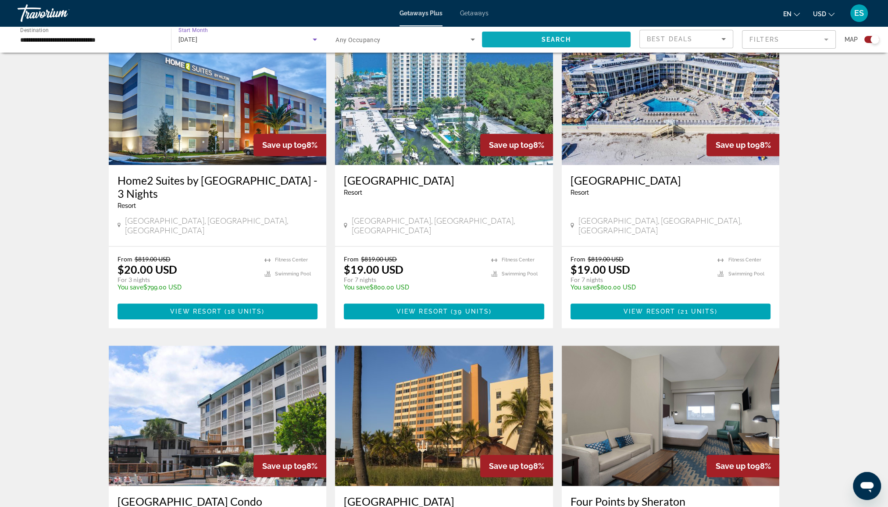
click at [568, 34] on span "Search widget" at bounding box center [556, 39] width 149 height 21
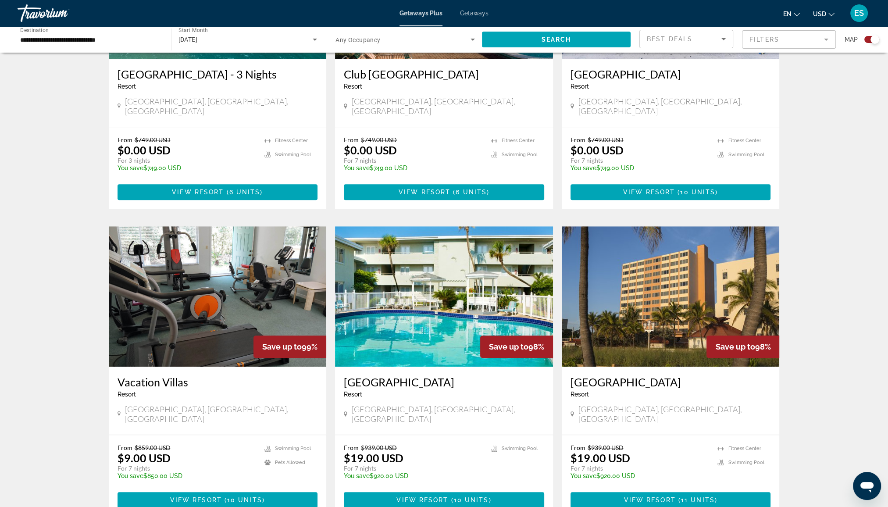
scroll to position [833, 0]
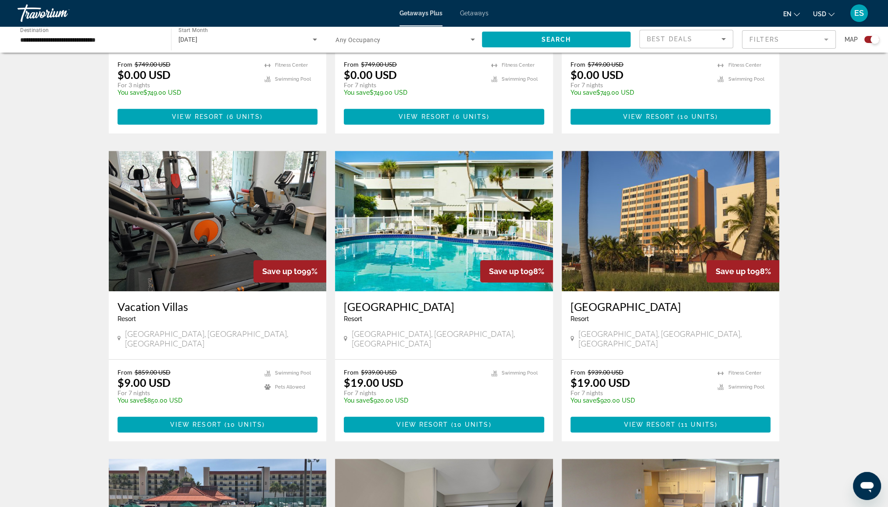
click at [631, 228] on img "Main content" at bounding box center [671, 221] width 218 height 140
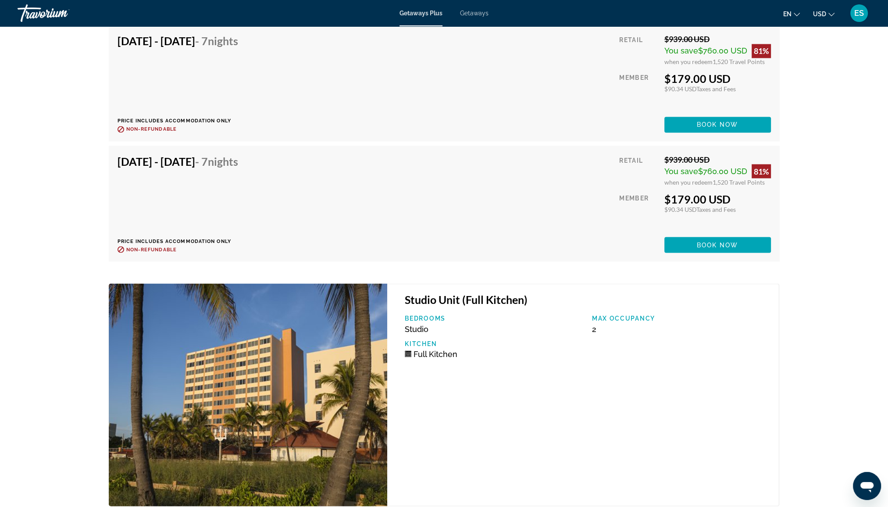
scroll to position [2060, 0]
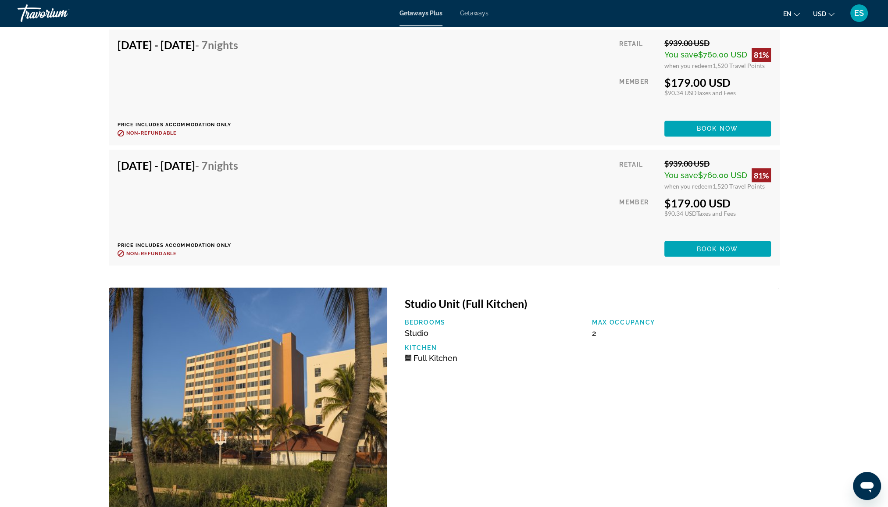
click at [471, 15] on span "Getaways" at bounding box center [474, 13] width 29 height 7
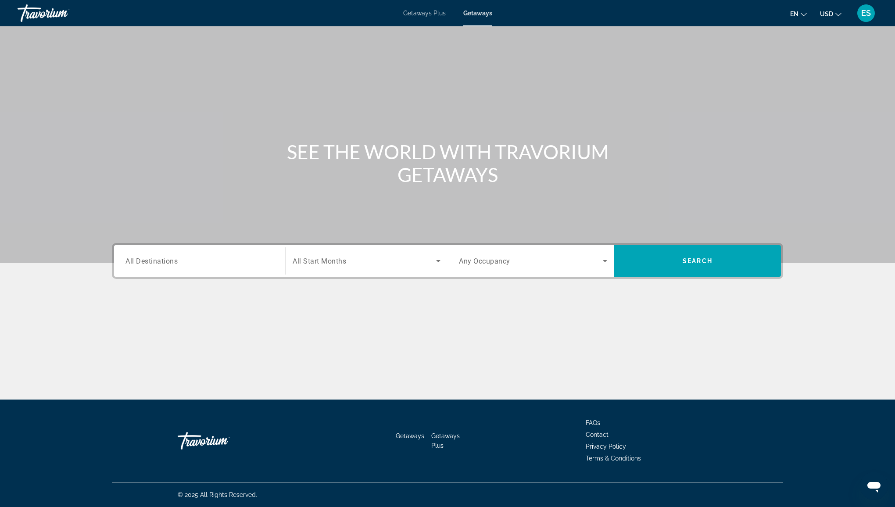
click at [420, 18] on div "Getaways Plus Getaways en English Español Français Italiano Português русский U…" at bounding box center [447, 13] width 895 height 23
click at [420, 12] on span "Getaways Plus" at bounding box center [424, 13] width 43 height 7
click at [185, 261] on input "Destination All Destinations" at bounding box center [199, 261] width 148 height 11
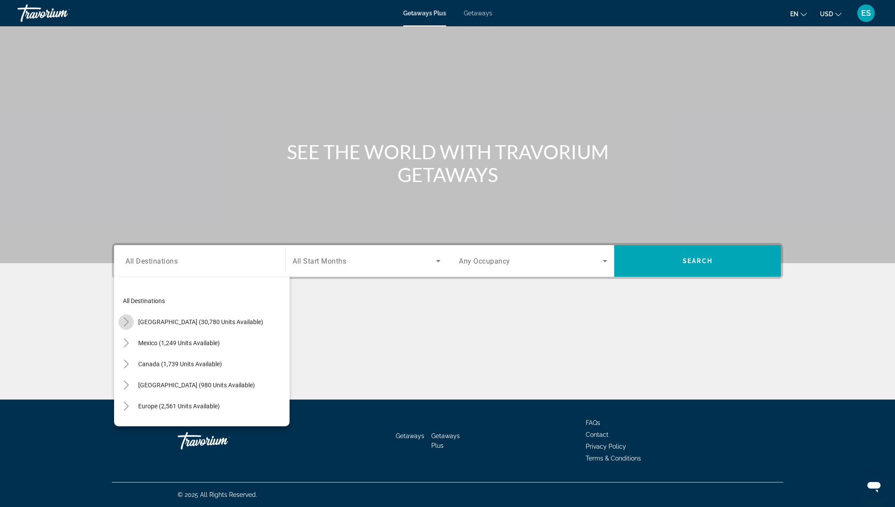
click at [129, 323] on icon "Toggle United States (30,780 units available)" at bounding box center [126, 322] width 9 height 9
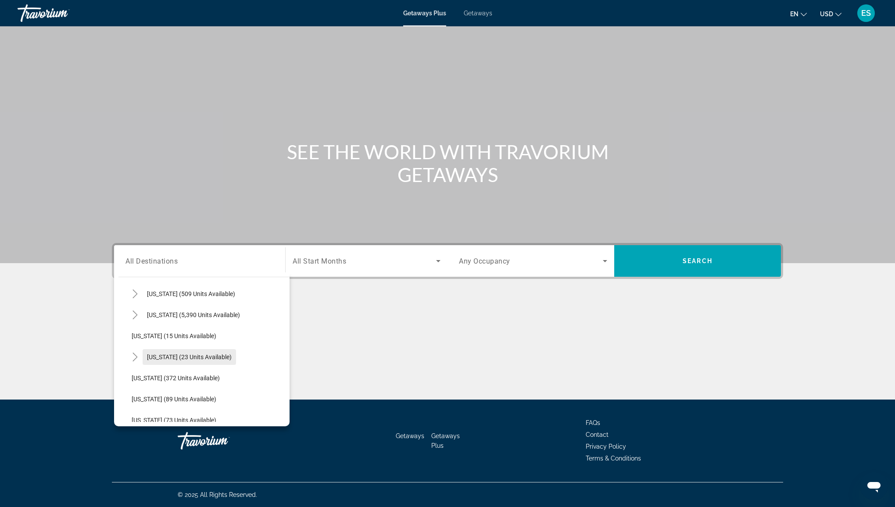
scroll to position [113, 0]
click at [154, 314] on span "[US_STATE] (5,390 units available)" at bounding box center [193, 314] width 93 height 7
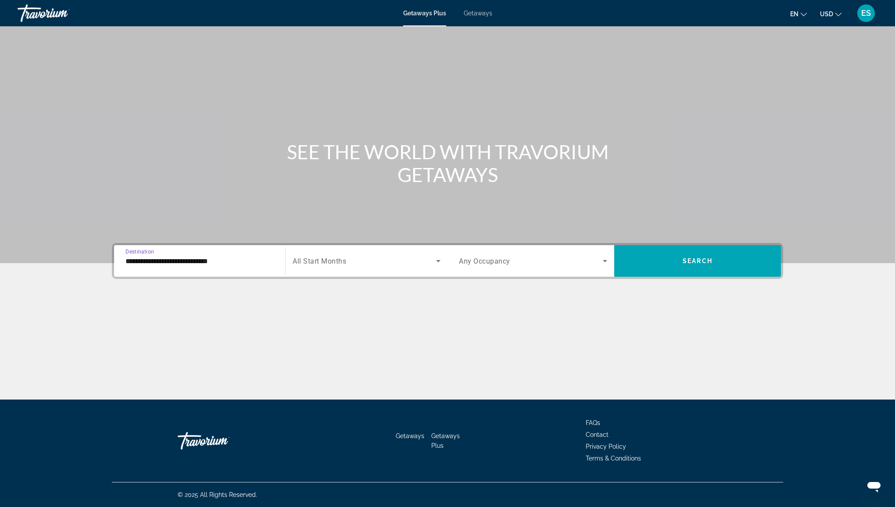
click at [363, 267] on div "Search widget" at bounding box center [367, 261] width 148 height 25
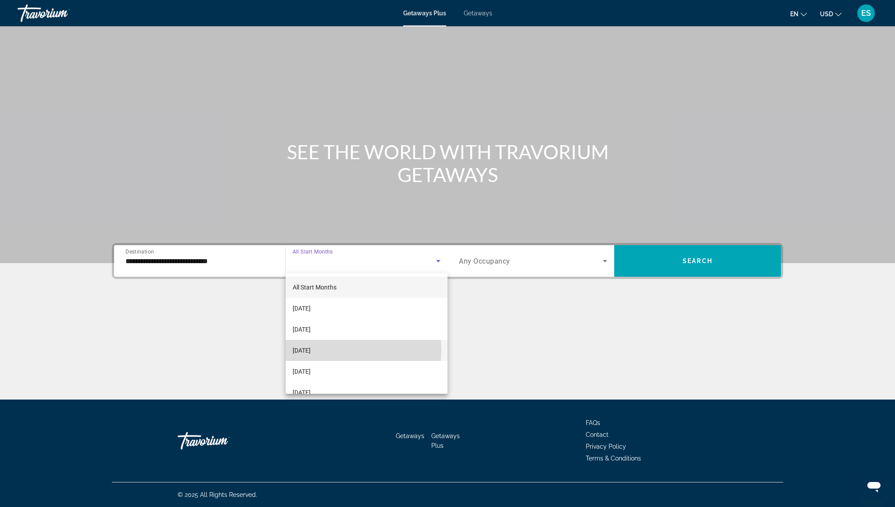
click at [344, 351] on mat-option "[DATE]" at bounding box center [367, 350] width 162 height 21
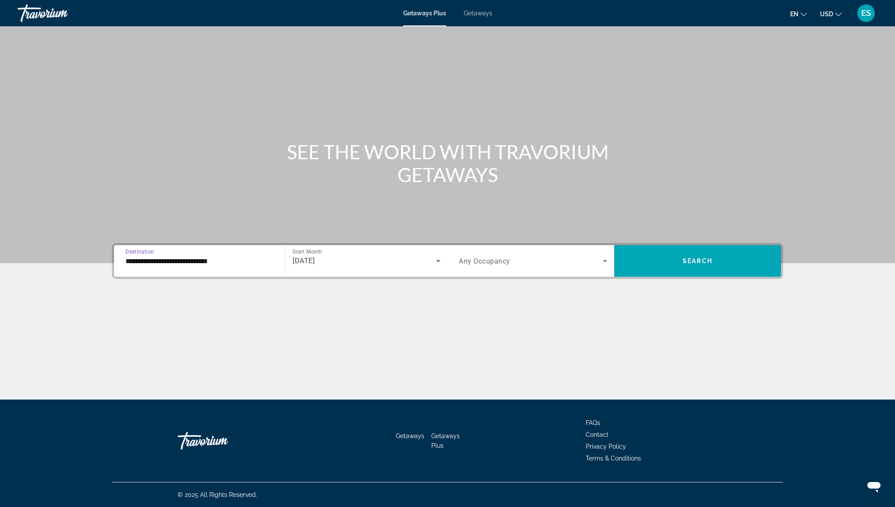
click at [233, 256] on input "**********" at bounding box center [199, 261] width 148 height 11
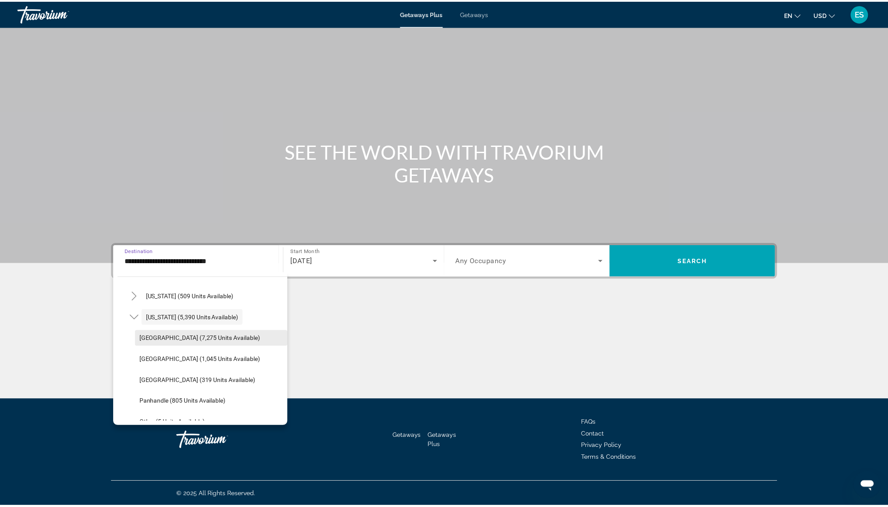
scroll to position [117, 0]
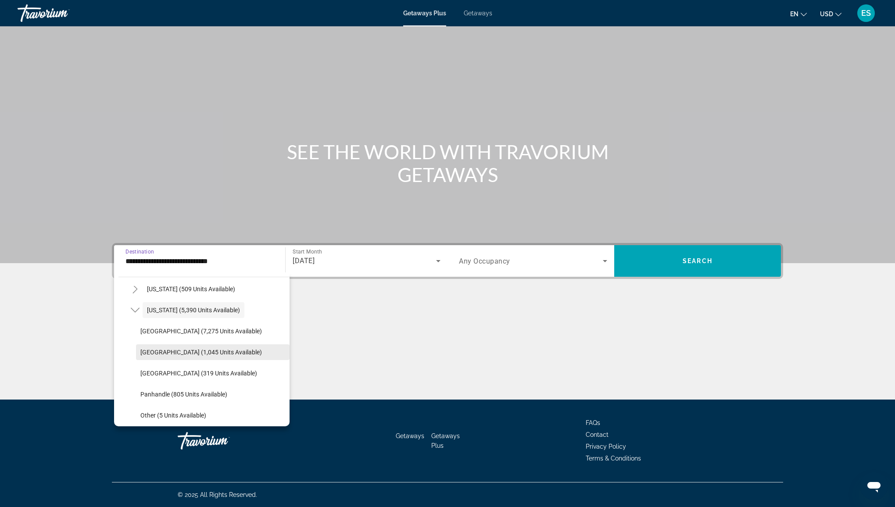
click at [181, 354] on span "East Coast (1,045 units available)" at bounding box center [200, 352] width 121 height 7
type input "**********"
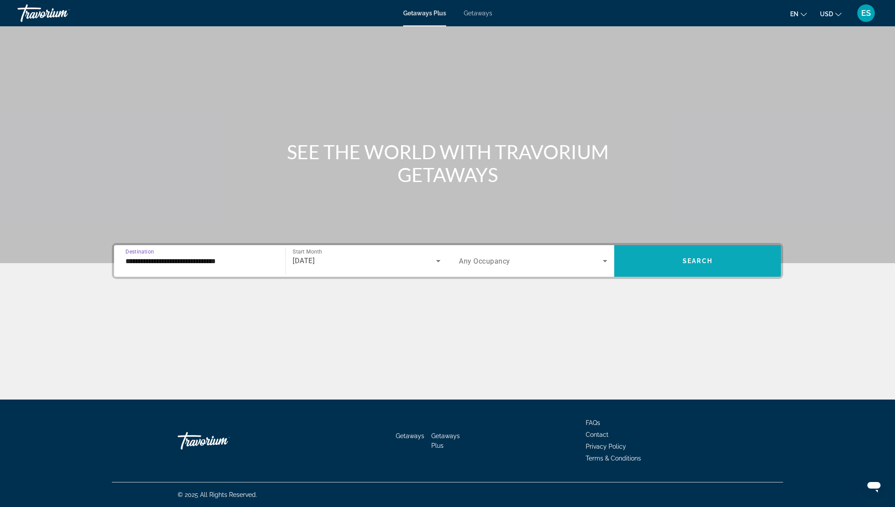
click at [668, 260] on span "Search widget" at bounding box center [697, 260] width 167 height 21
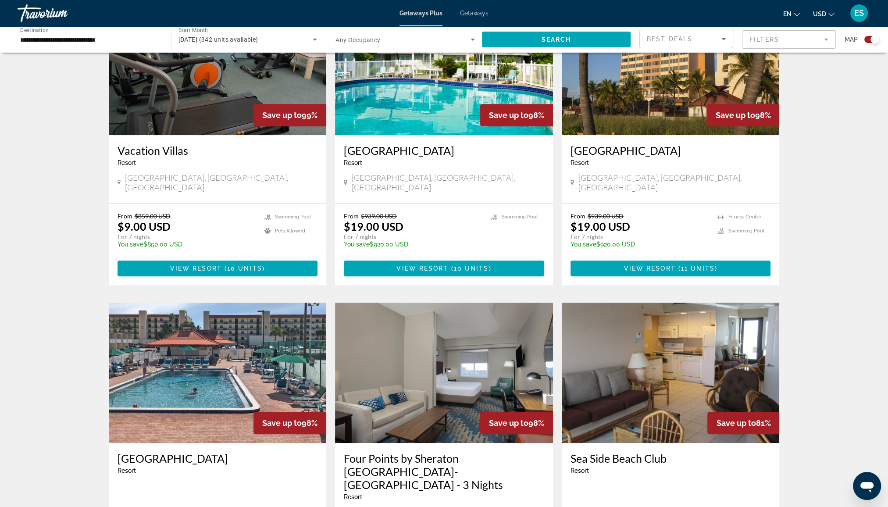
scroll to position [1097, 0]
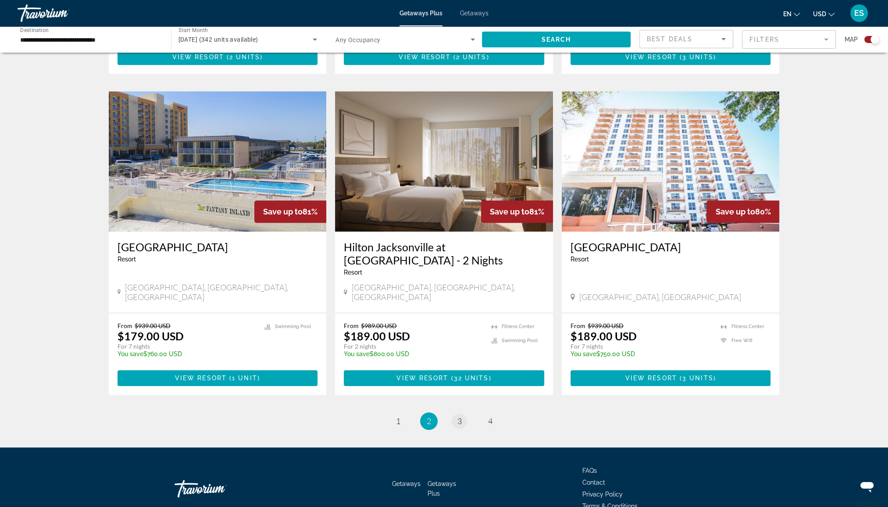
scroll to position [1210, 0]
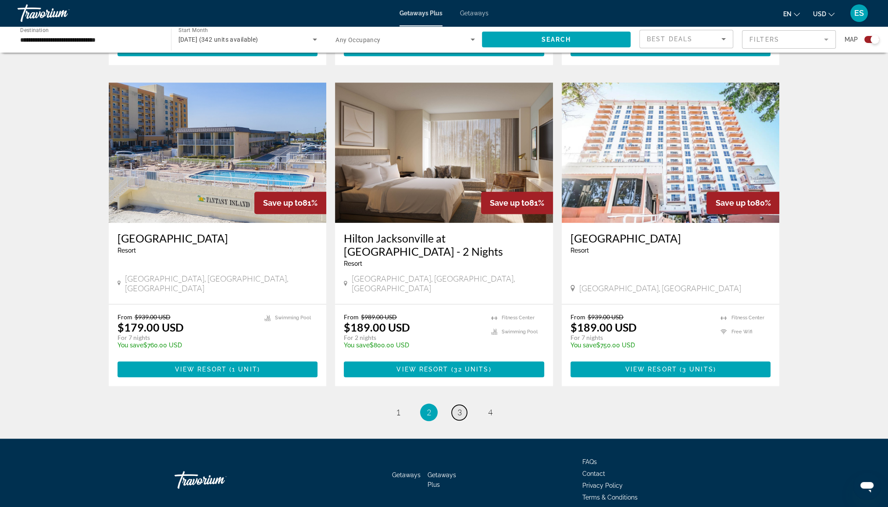
click at [460, 407] on span "3" at bounding box center [459, 412] width 4 height 10
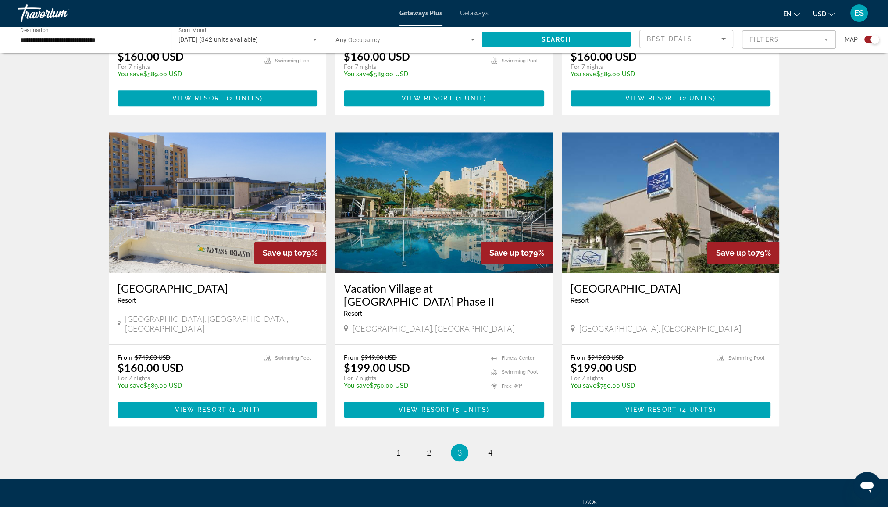
scroll to position [1140, 0]
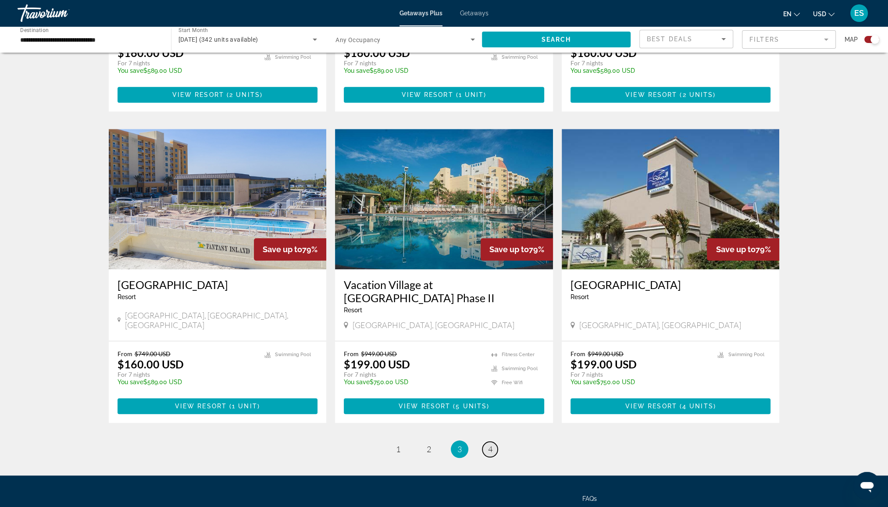
click at [491, 444] on span "4" at bounding box center [490, 449] width 4 height 10
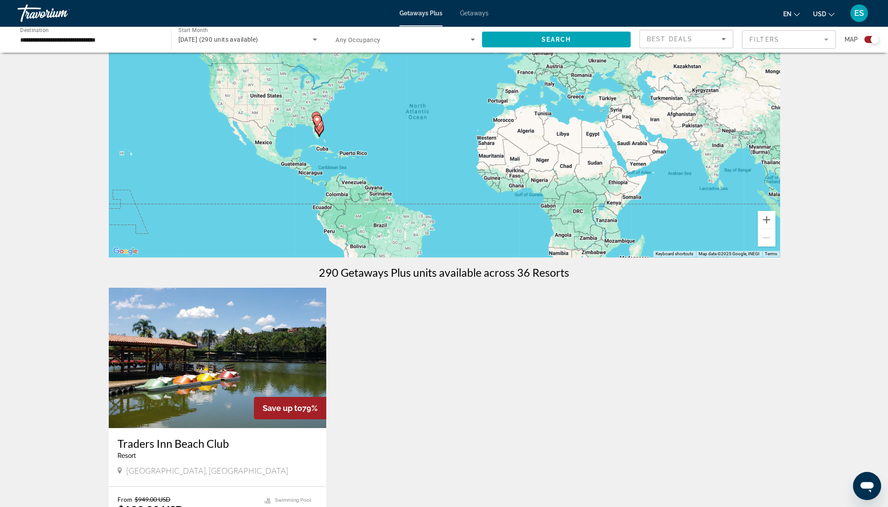
scroll to position [219, 0]
